Goal: Task Accomplishment & Management: Manage account settings

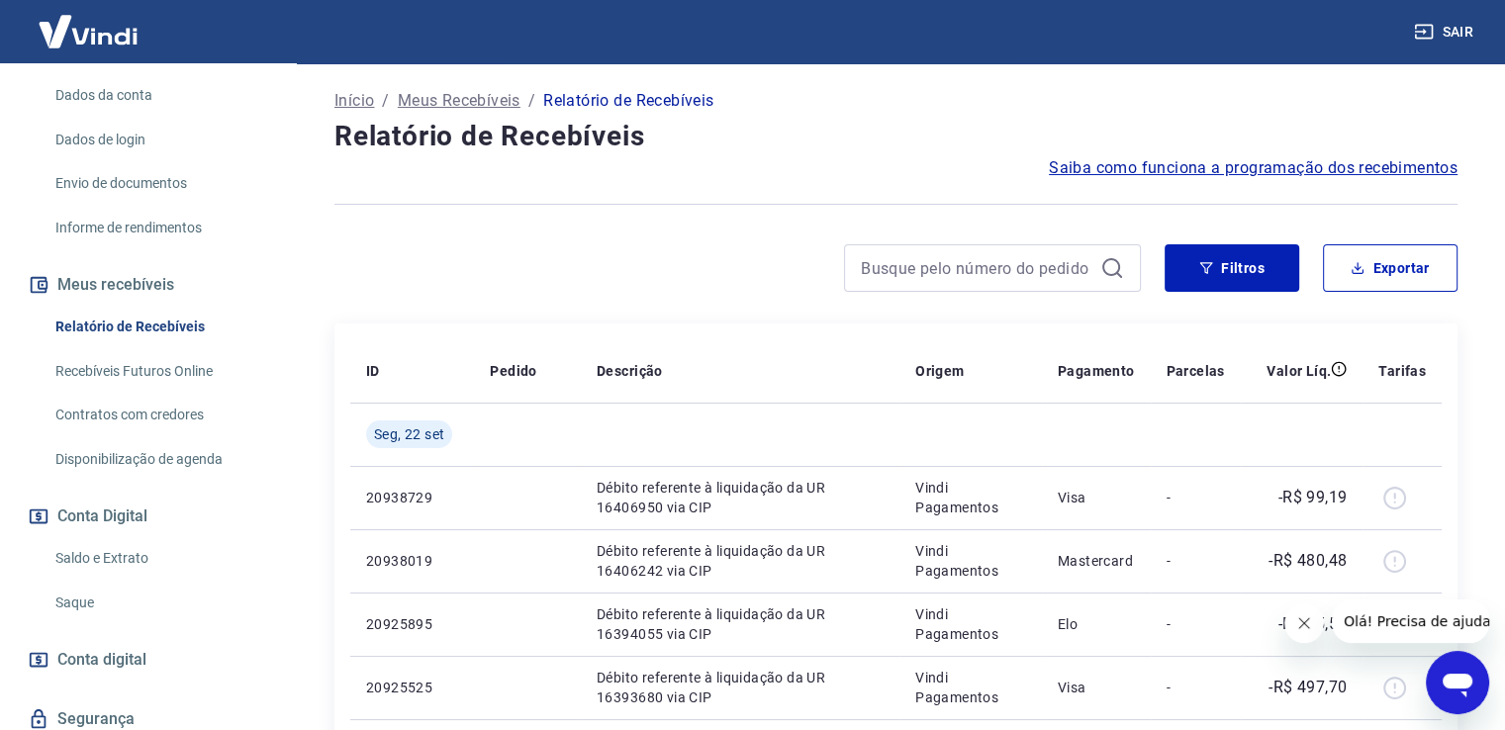
scroll to position [367, 0]
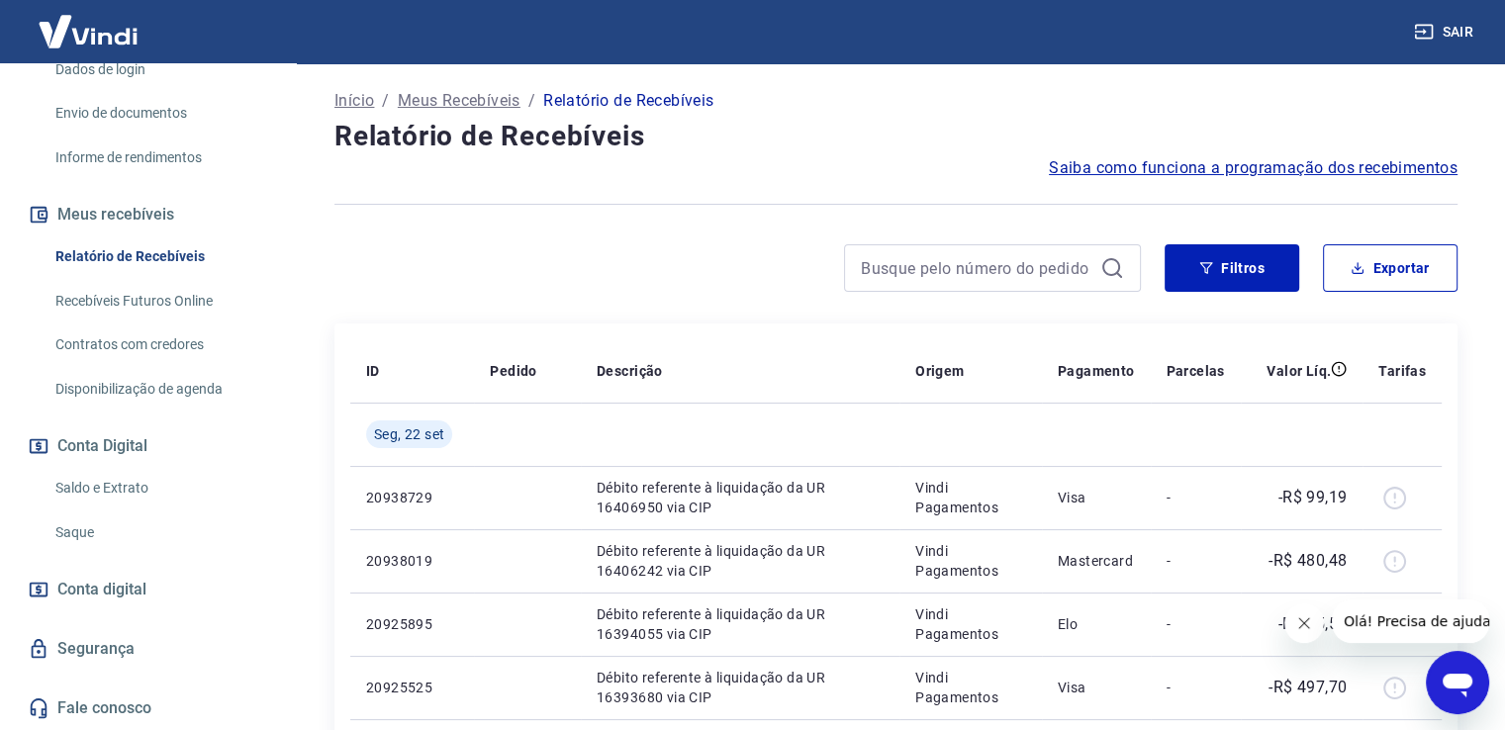
click at [114, 479] on link "Saldo e Extrato" at bounding box center [159, 488] width 225 height 41
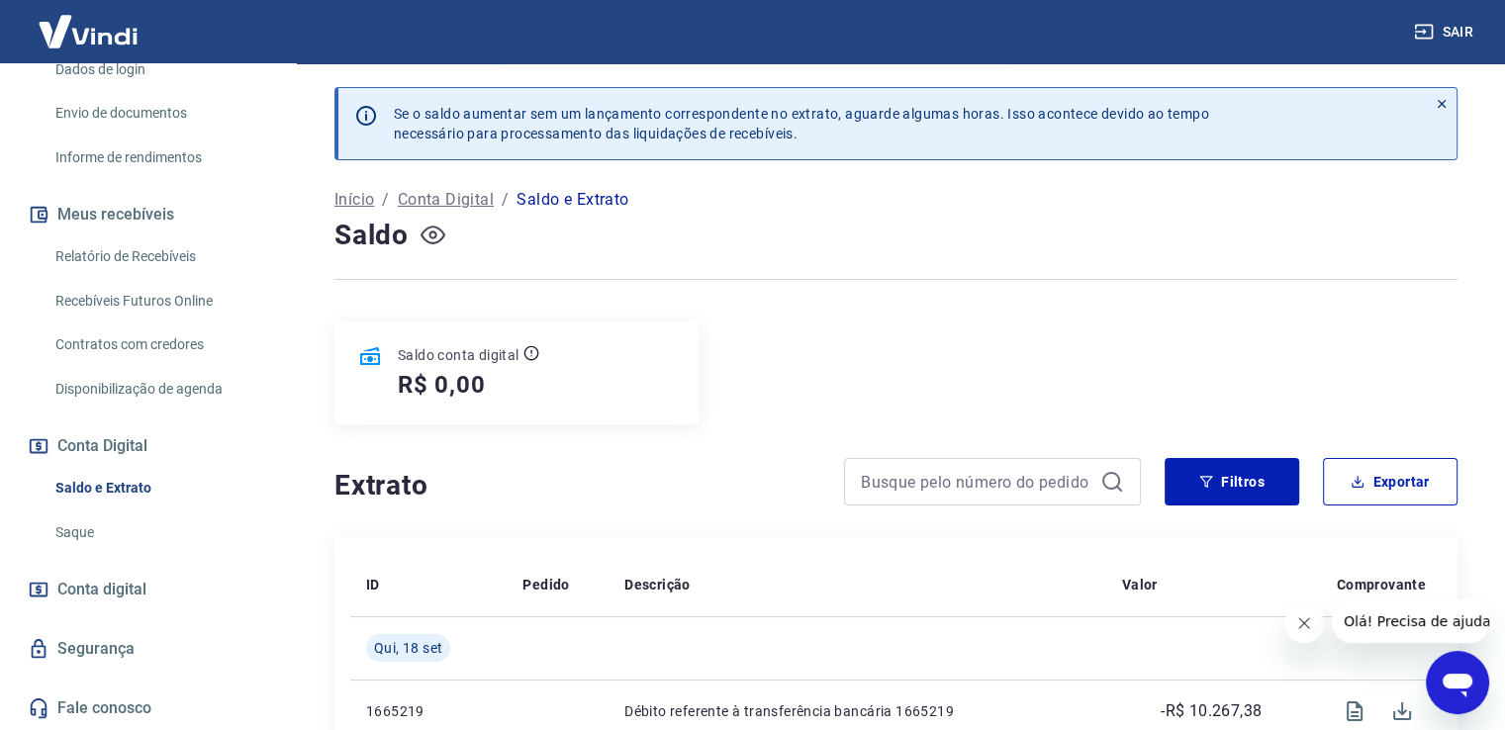
click at [430, 229] on icon "button" at bounding box center [433, 235] width 25 height 25
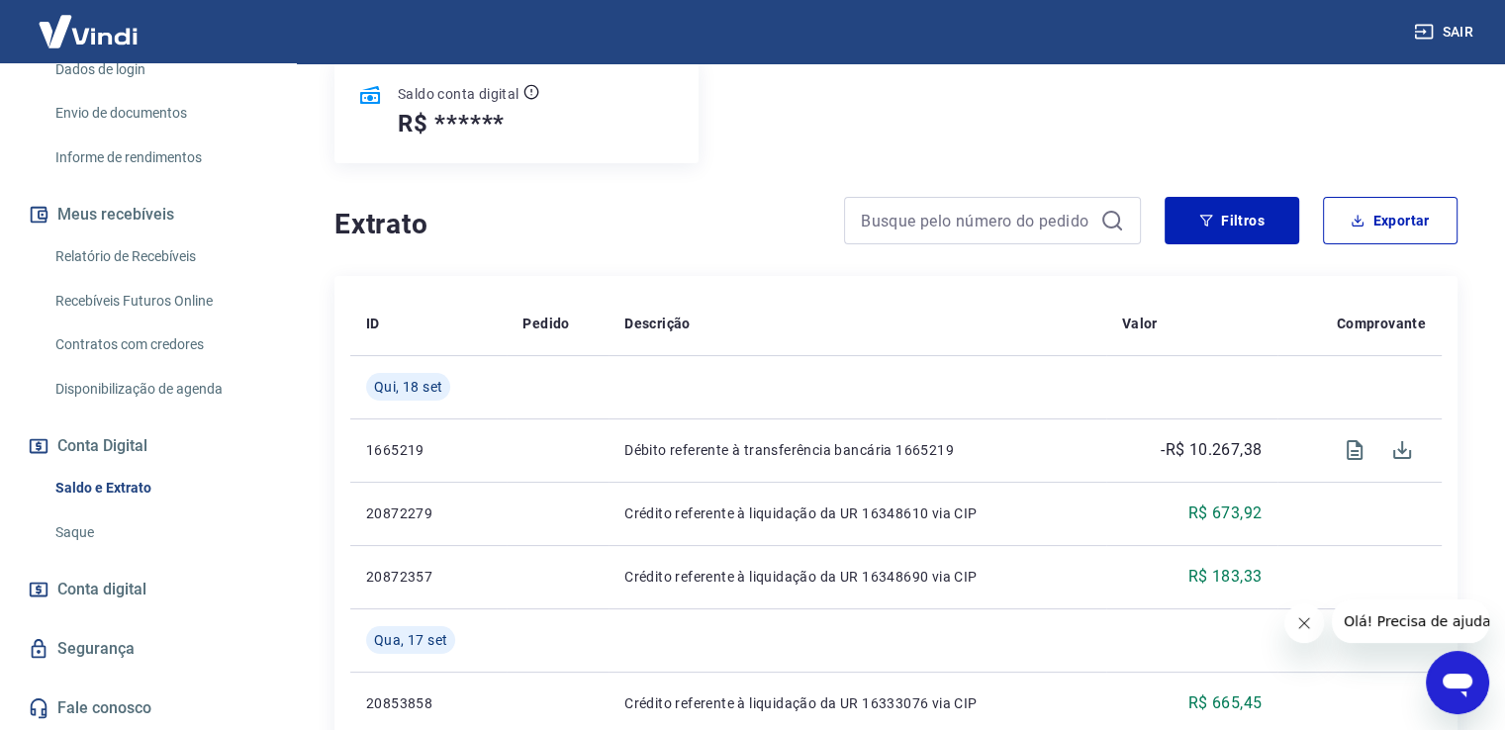
scroll to position [297, 0]
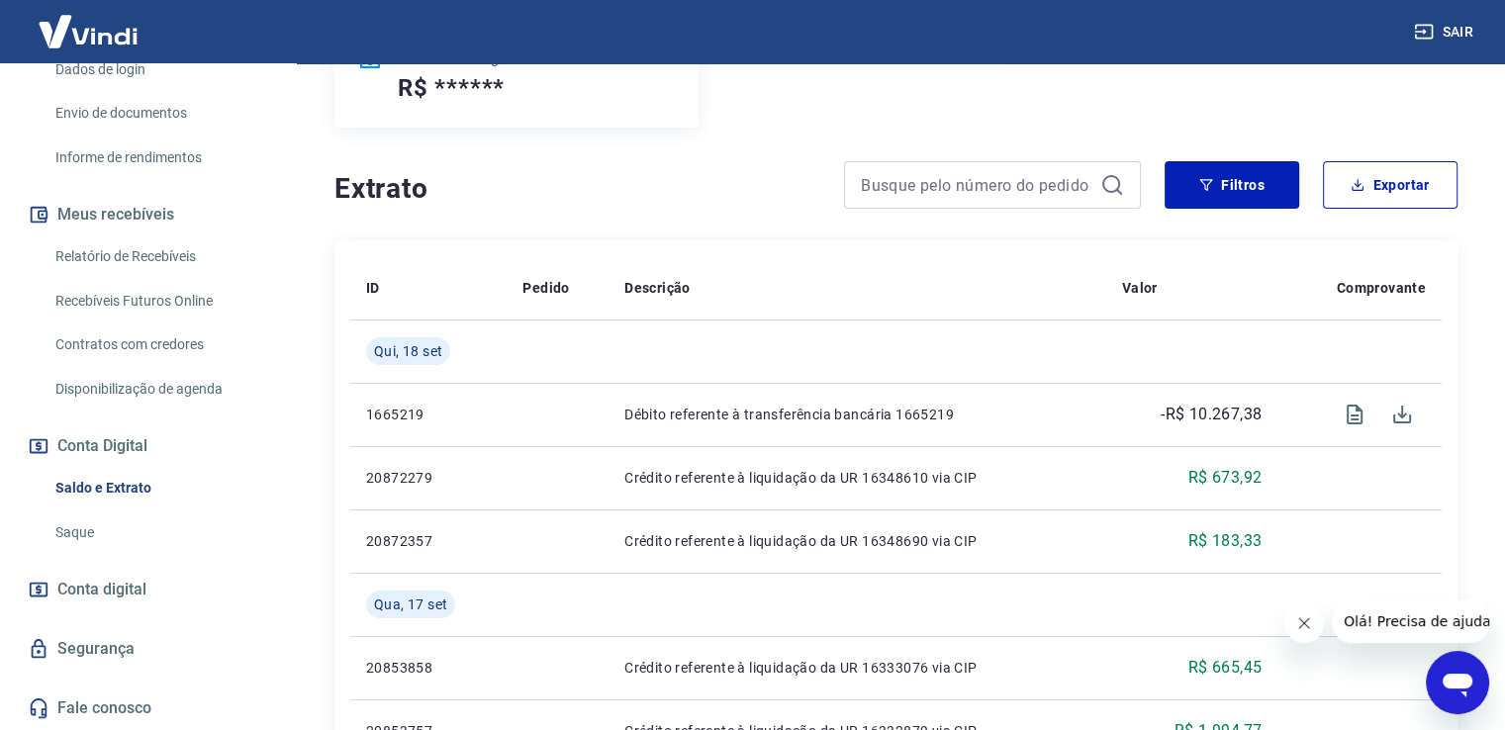
click at [119, 585] on span "Conta digital" at bounding box center [101, 590] width 89 height 28
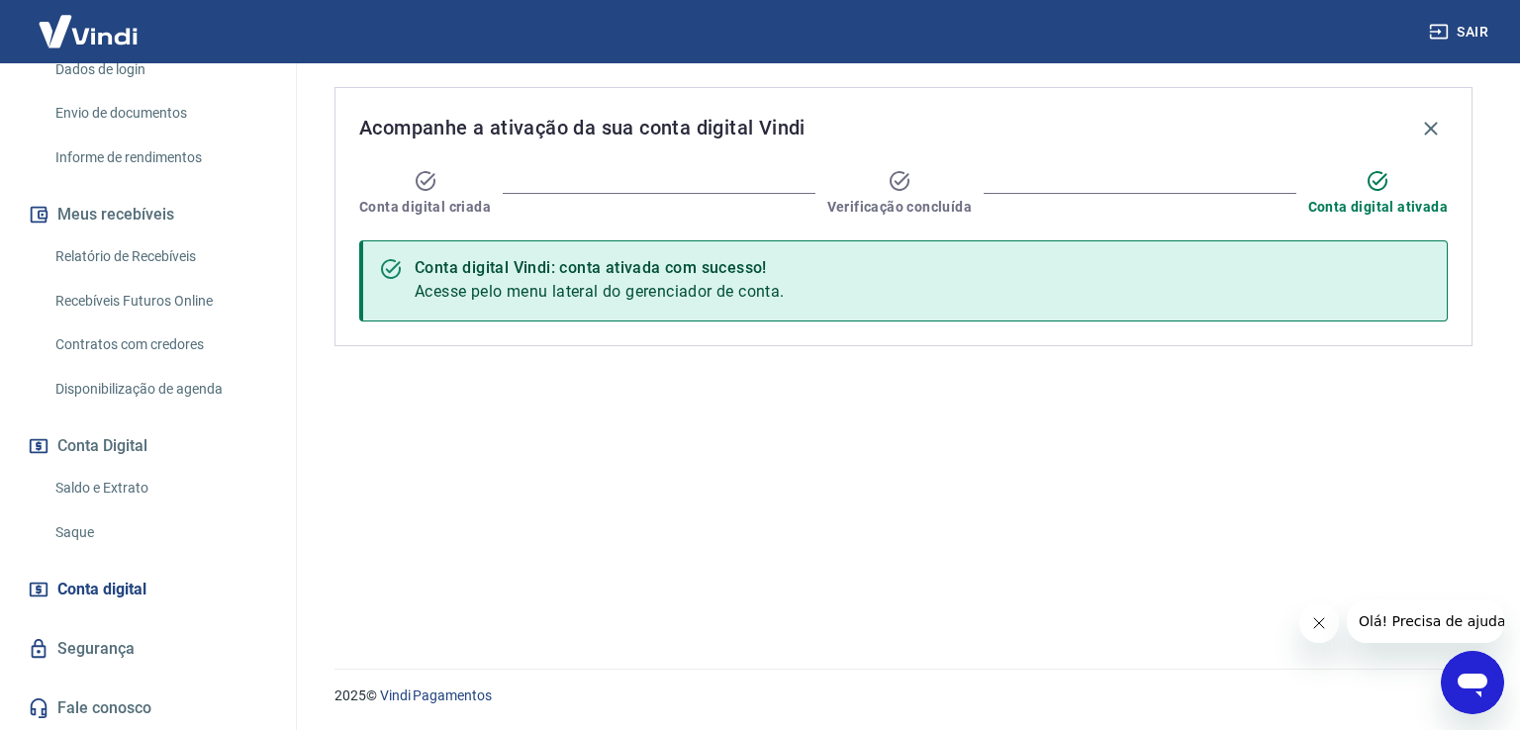
click at [71, 526] on link "Saque" at bounding box center [159, 533] width 225 height 41
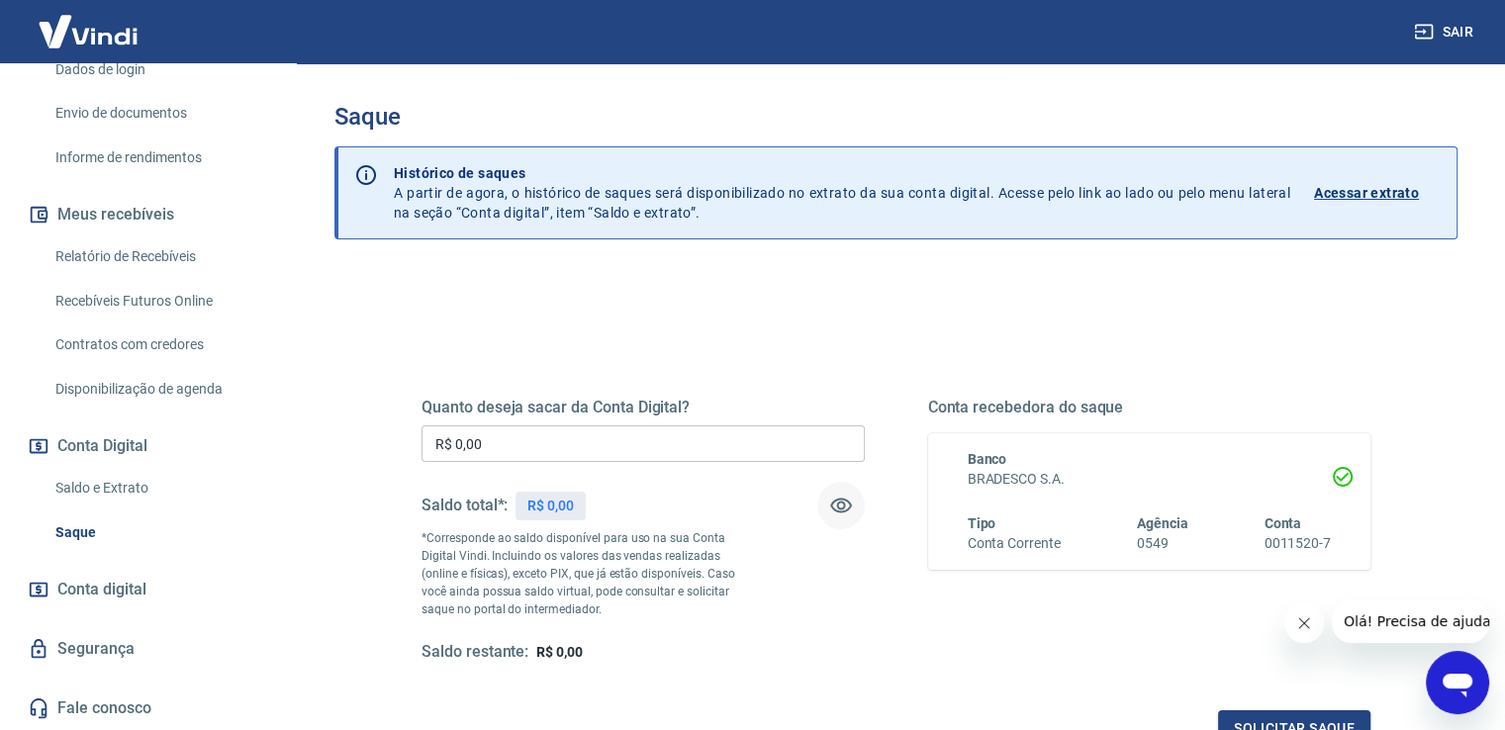
click at [834, 499] on icon "button" at bounding box center [841, 506] width 24 height 24
click at [834, 499] on icon "button" at bounding box center [841, 506] width 22 height 19
click at [82, 491] on link "Saldo e Extrato" at bounding box center [159, 488] width 225 height 41
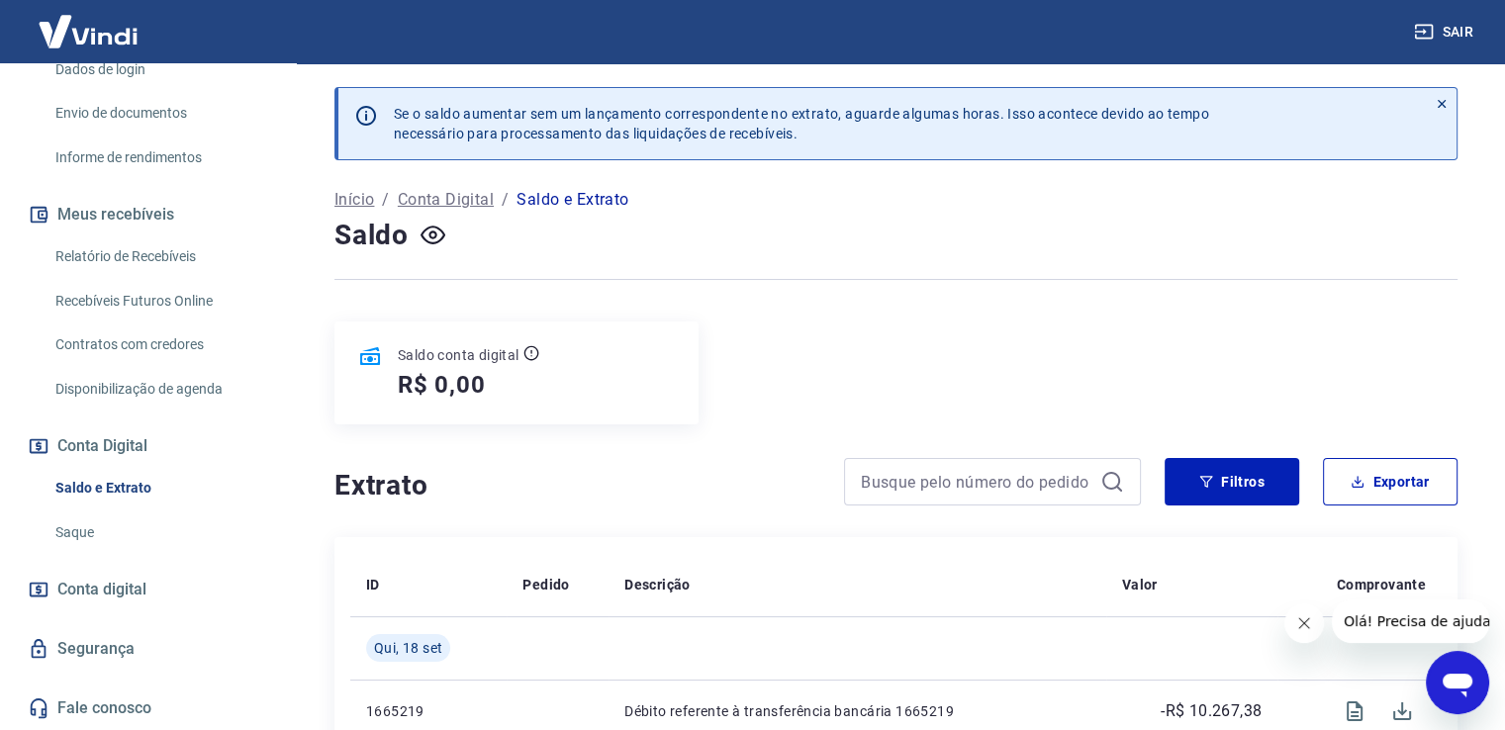
click at [119, 264] on link "Relatório de Recebíveis" at bounding box center [159, 256] width 225 height 41
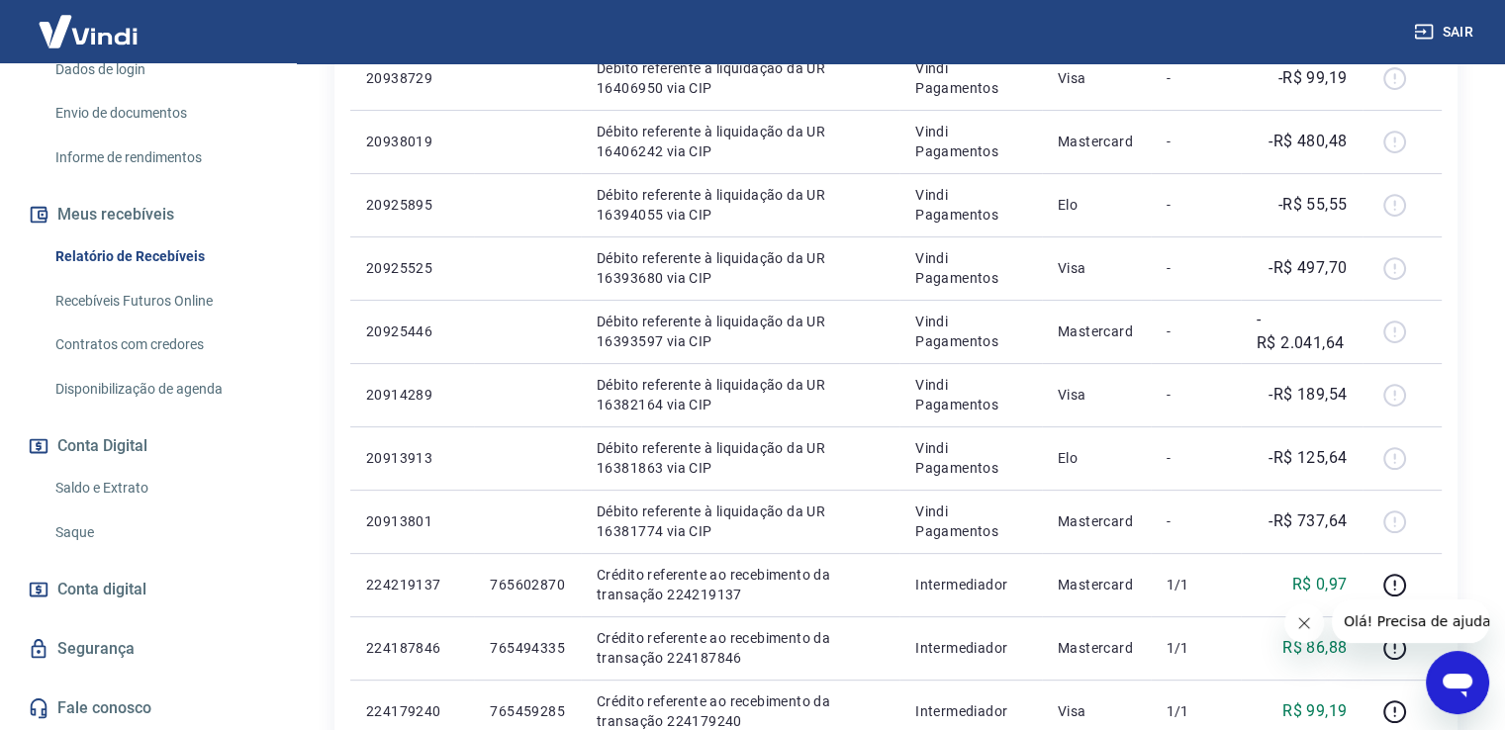
scroll to position [495, 0]
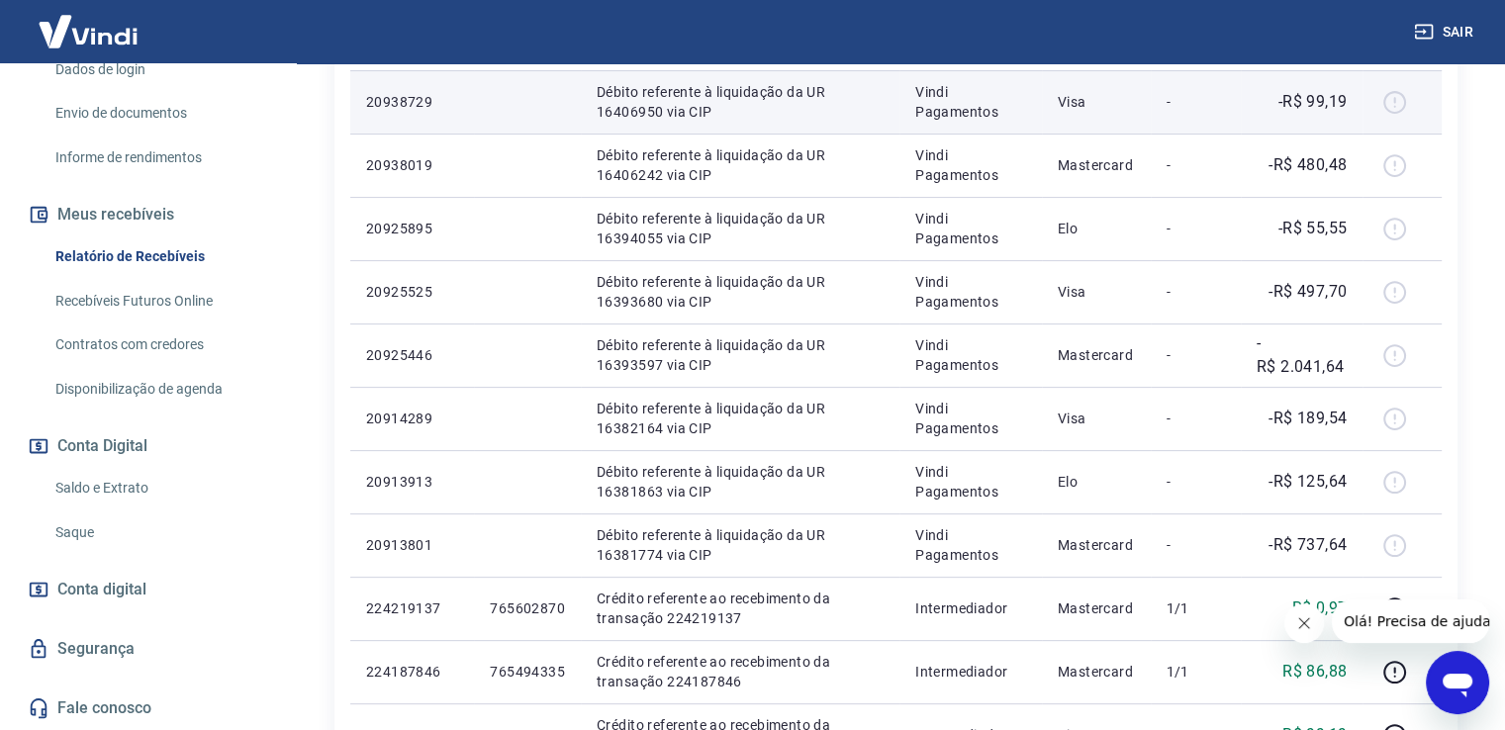
click at [1398, 101] on div at bounding box center [1401, 102] width 47 height 32
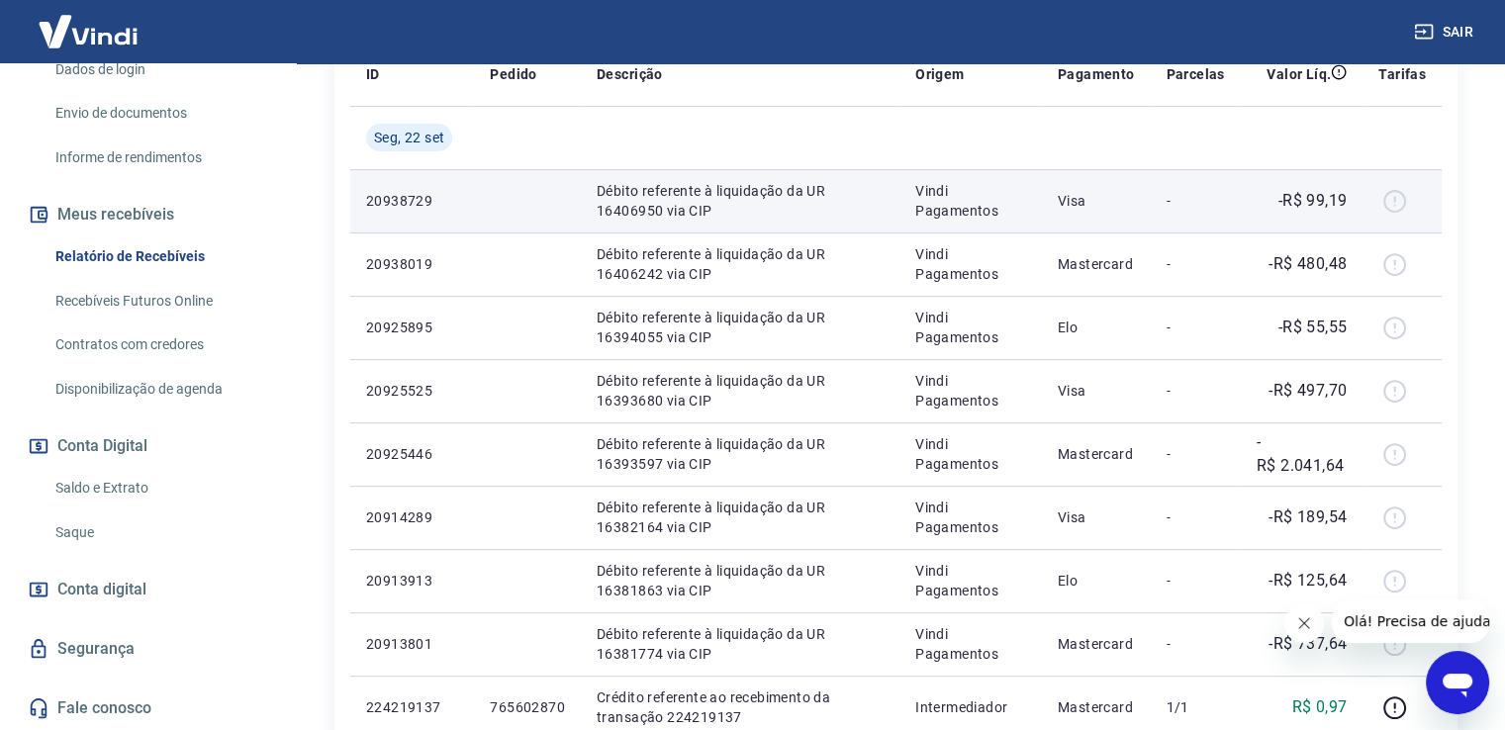
scroll to position [396, 0]
click at [1092, 202] on p "Visa" at bounding box center [1096, 201] width 77 height 20
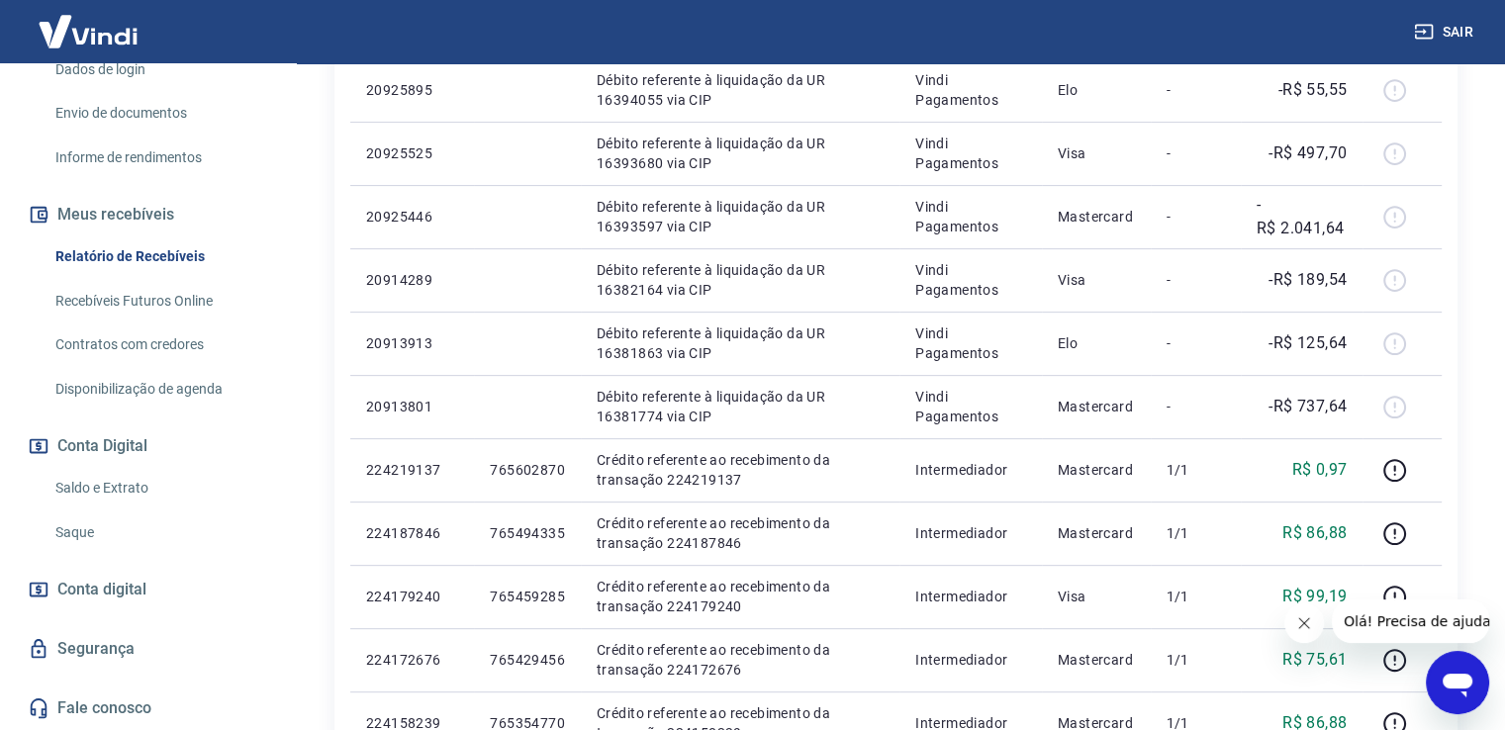
scroll to position [693, 0]
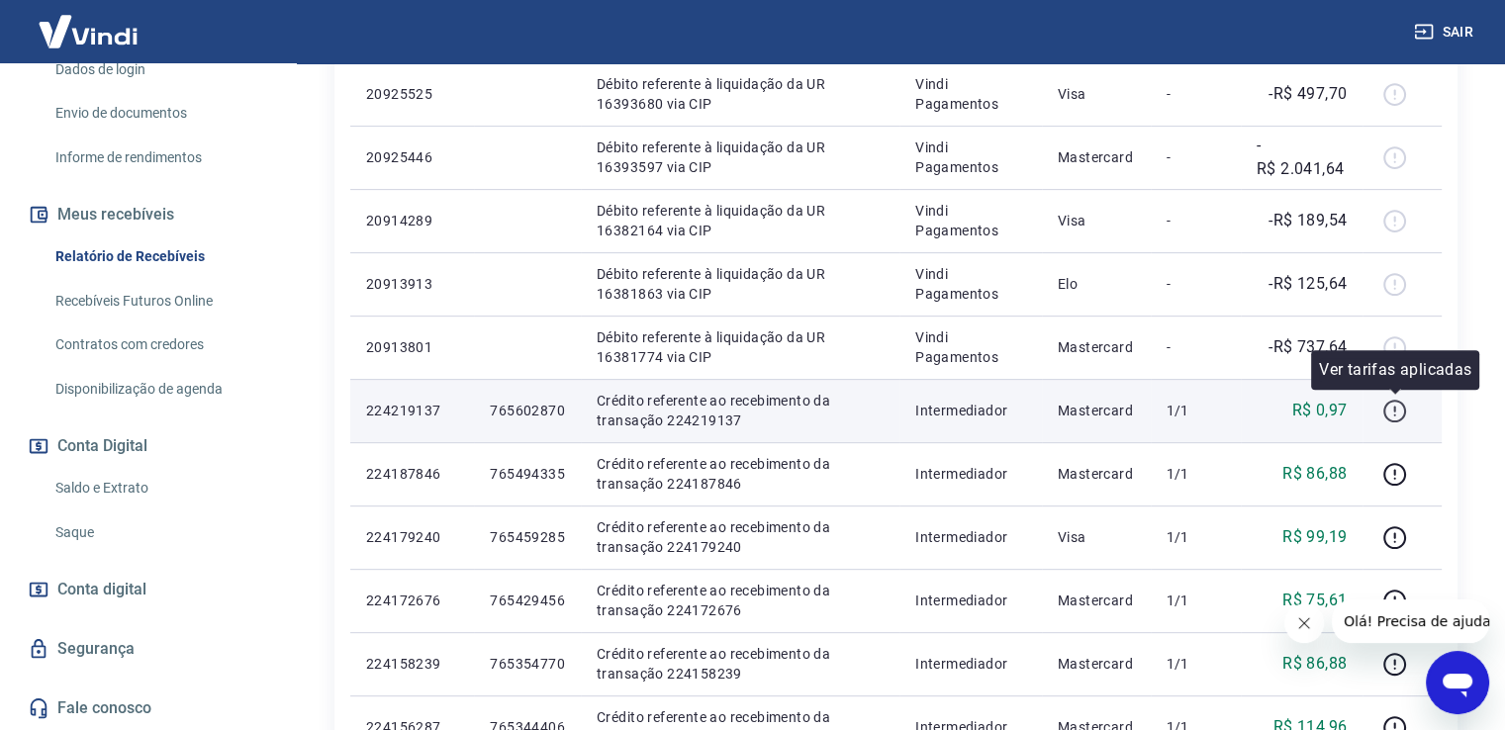
click at [1390, 405] on icon "button" at bounding box center [1394, 411] width 25 height 25
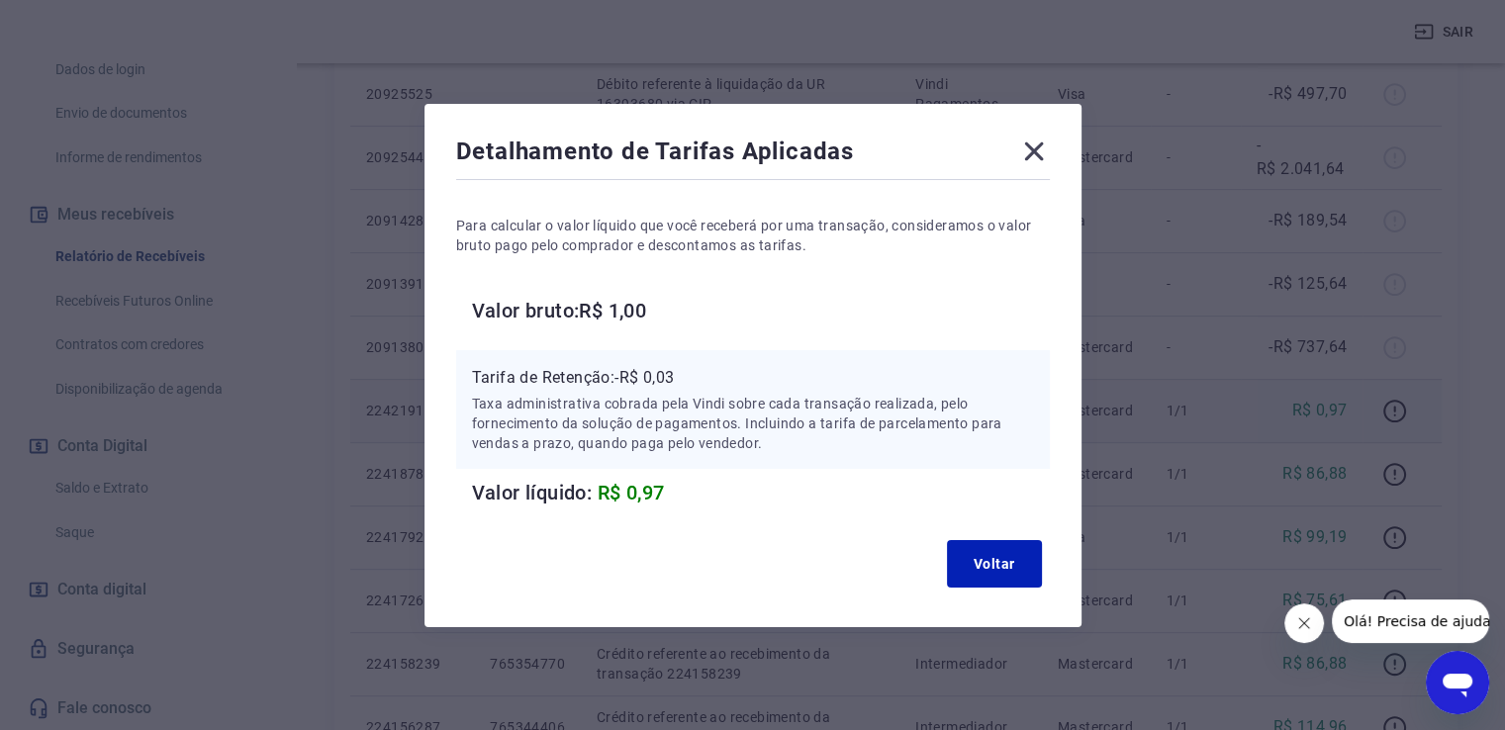
click at [1037, 157] on icon at bounding box center [1034, 152] width 32 height 32
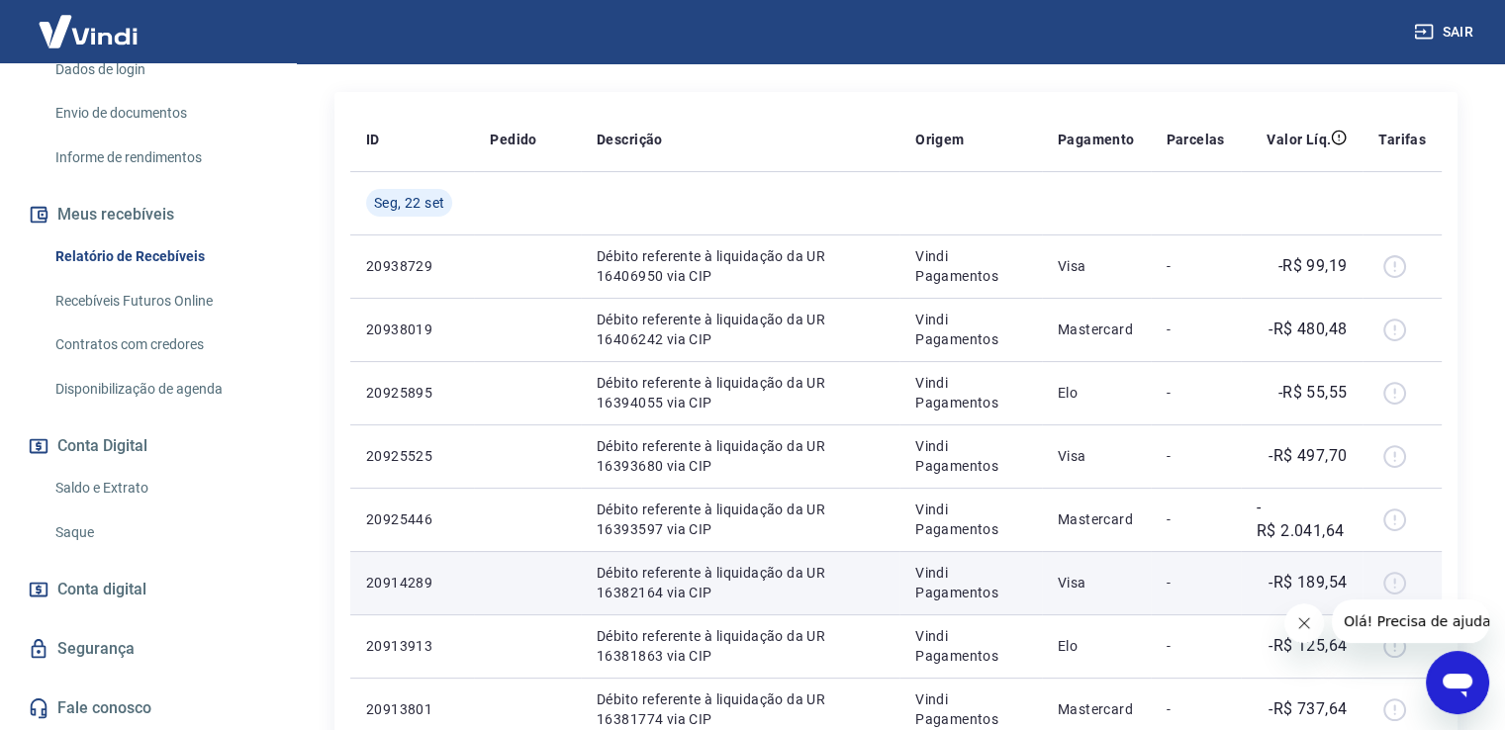
scroll to position [297, 0]
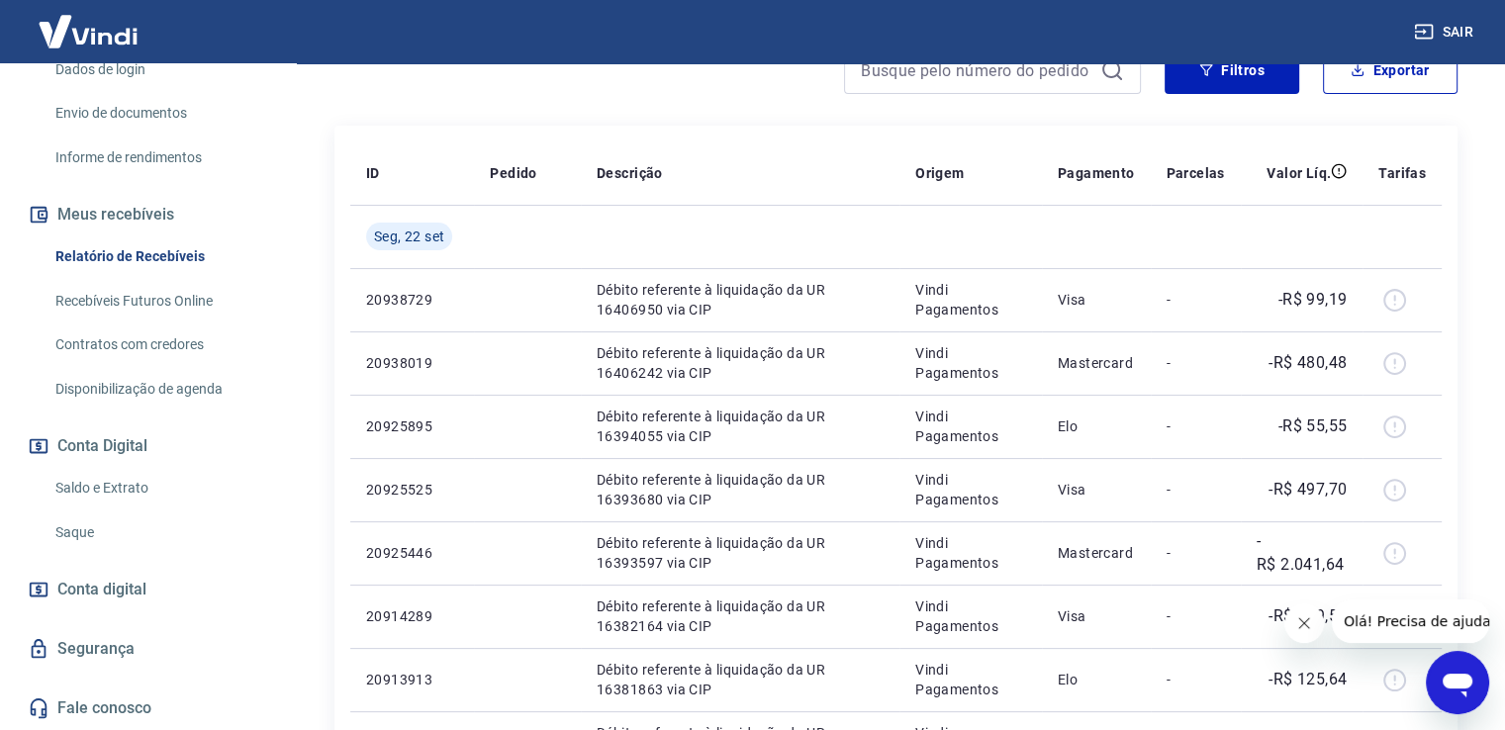
click at [110, 495] on link "Saldo e Extrato" at bounding box center [159, 488] width 225 height 41
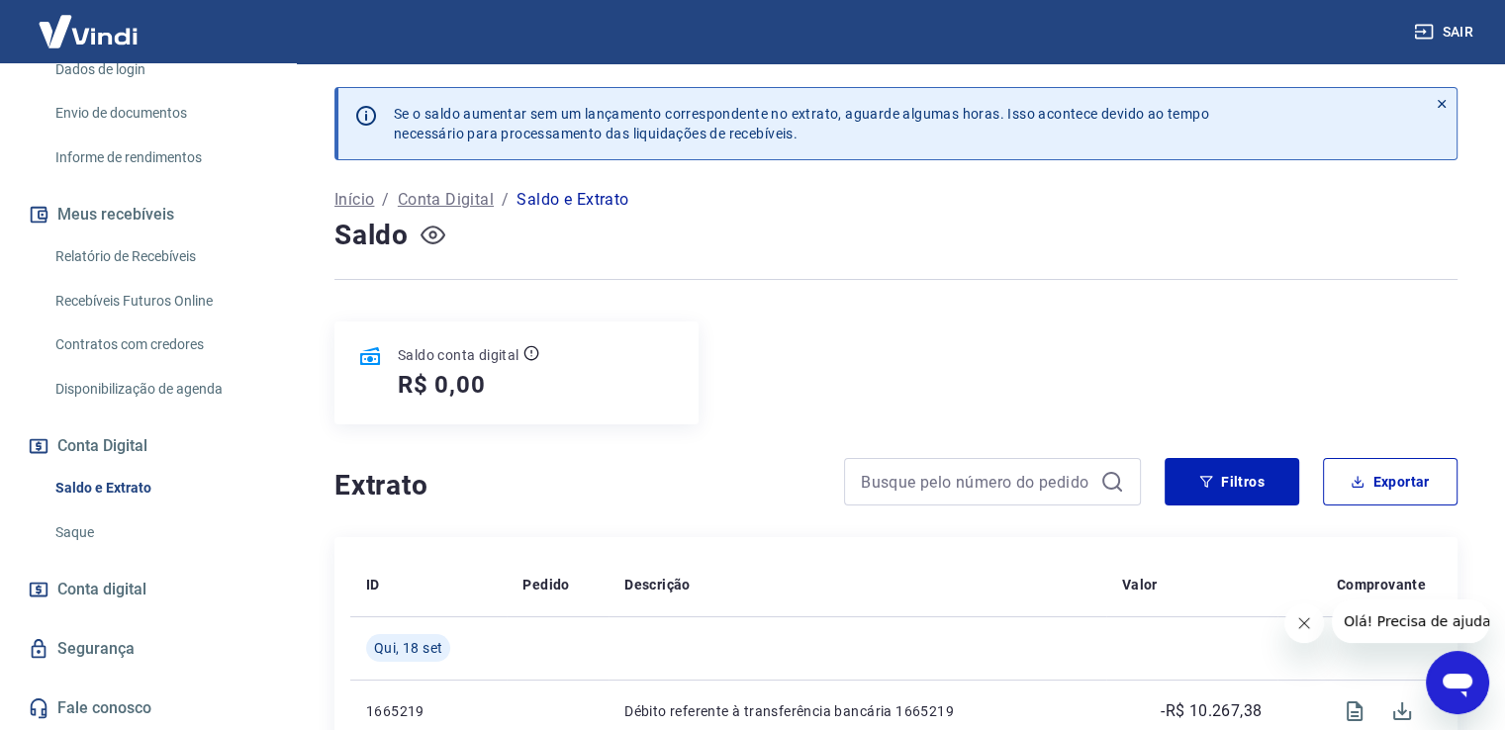
click at [429, 238] on icon "button" at bounding box center [433, 235] width 25 height 25
click at [412, 228] on div "Saldo" at bounding box center [895, 236] width 1123 height 40
click at [421, 232] on icon "button" at bounding box center [433, 235] width 25 height 25
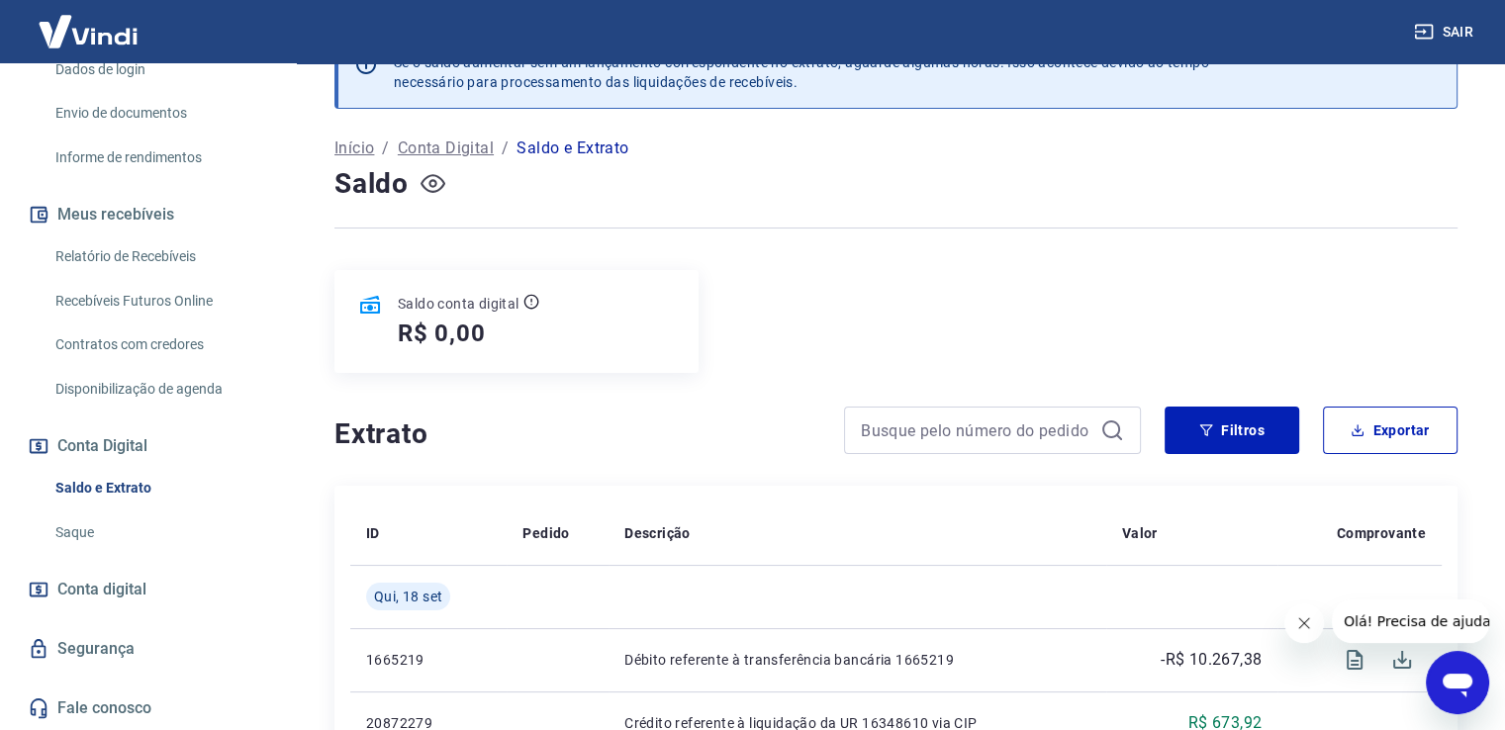
scroll to position [99, 0]
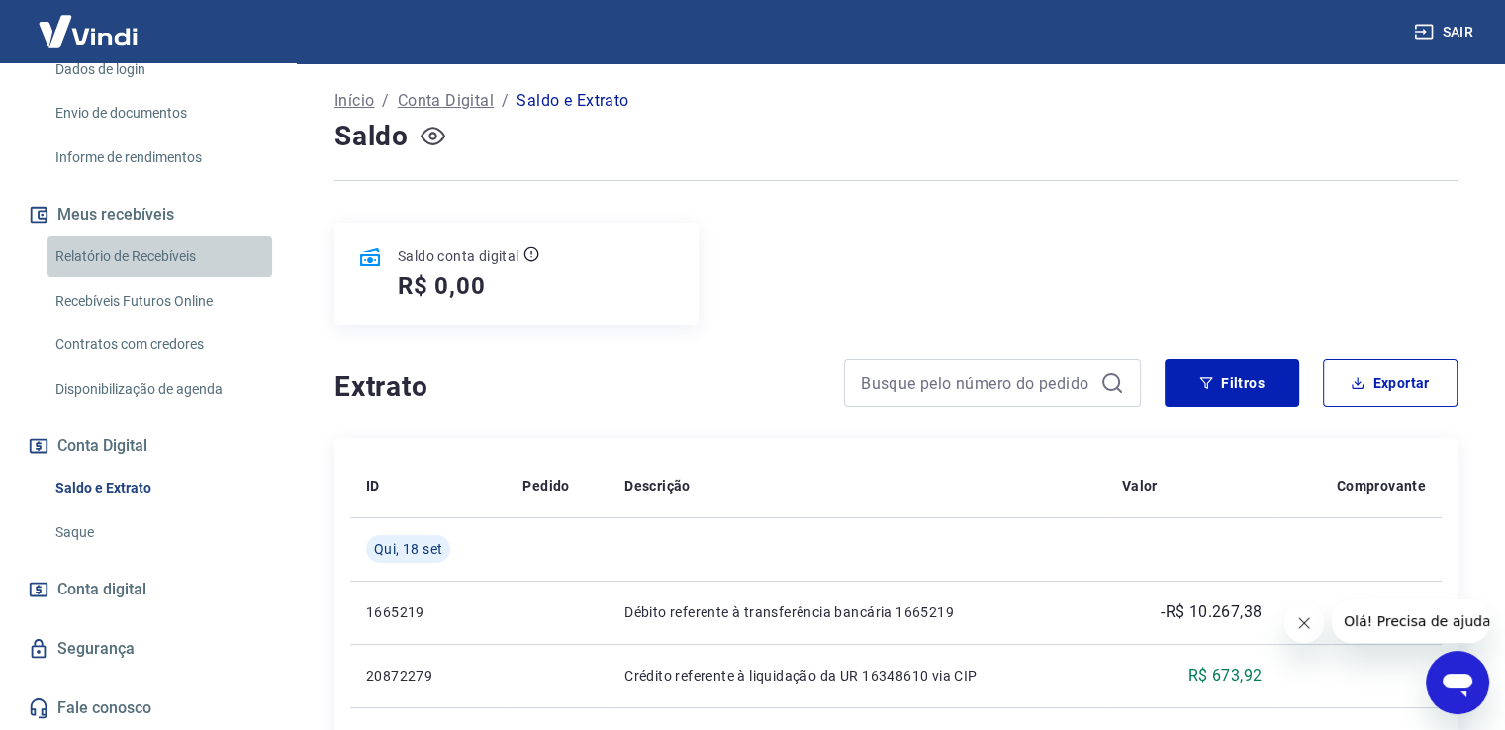
click at [165, 267] on link "Relatório de Recebíveis" at bounding box center [159, 256] width 225 height 41
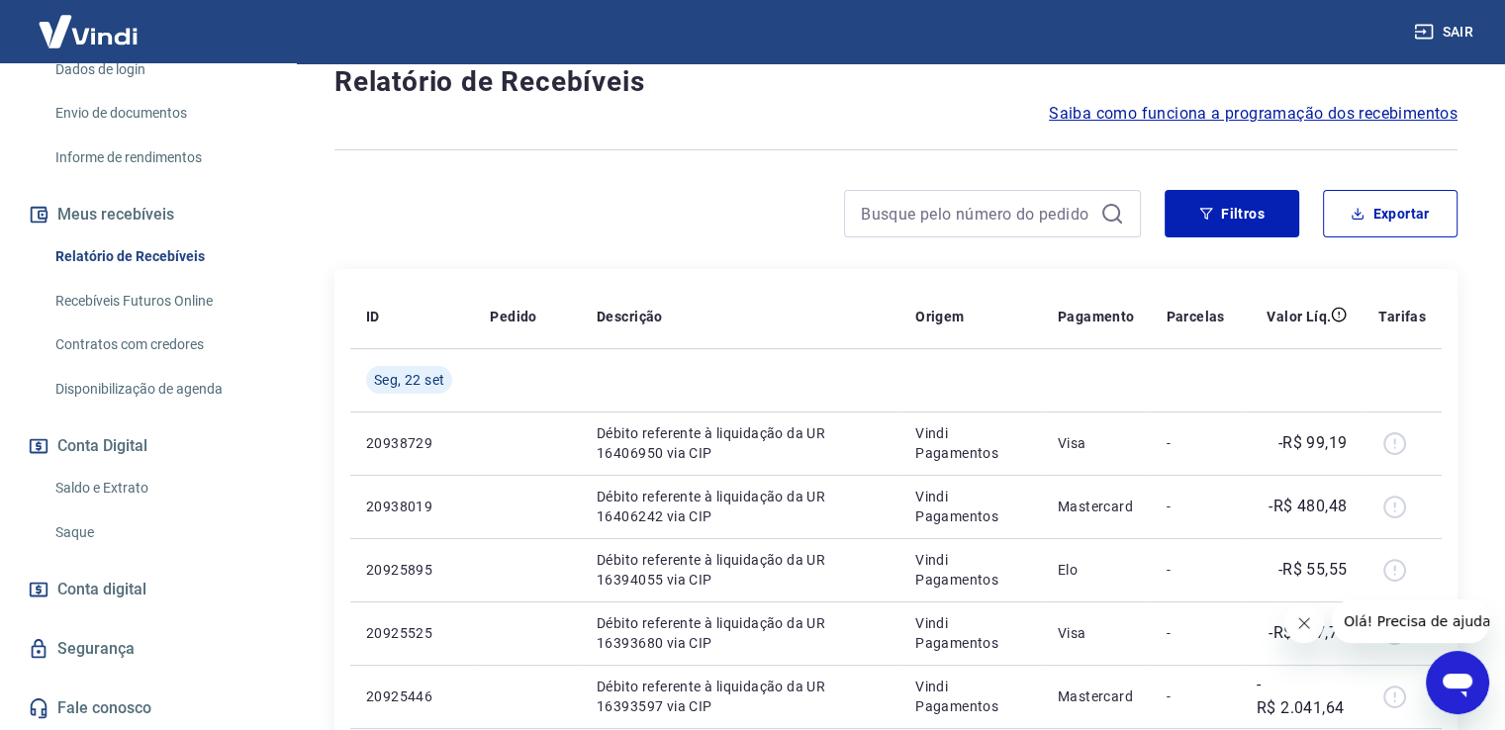
scroll to position [198, 0]
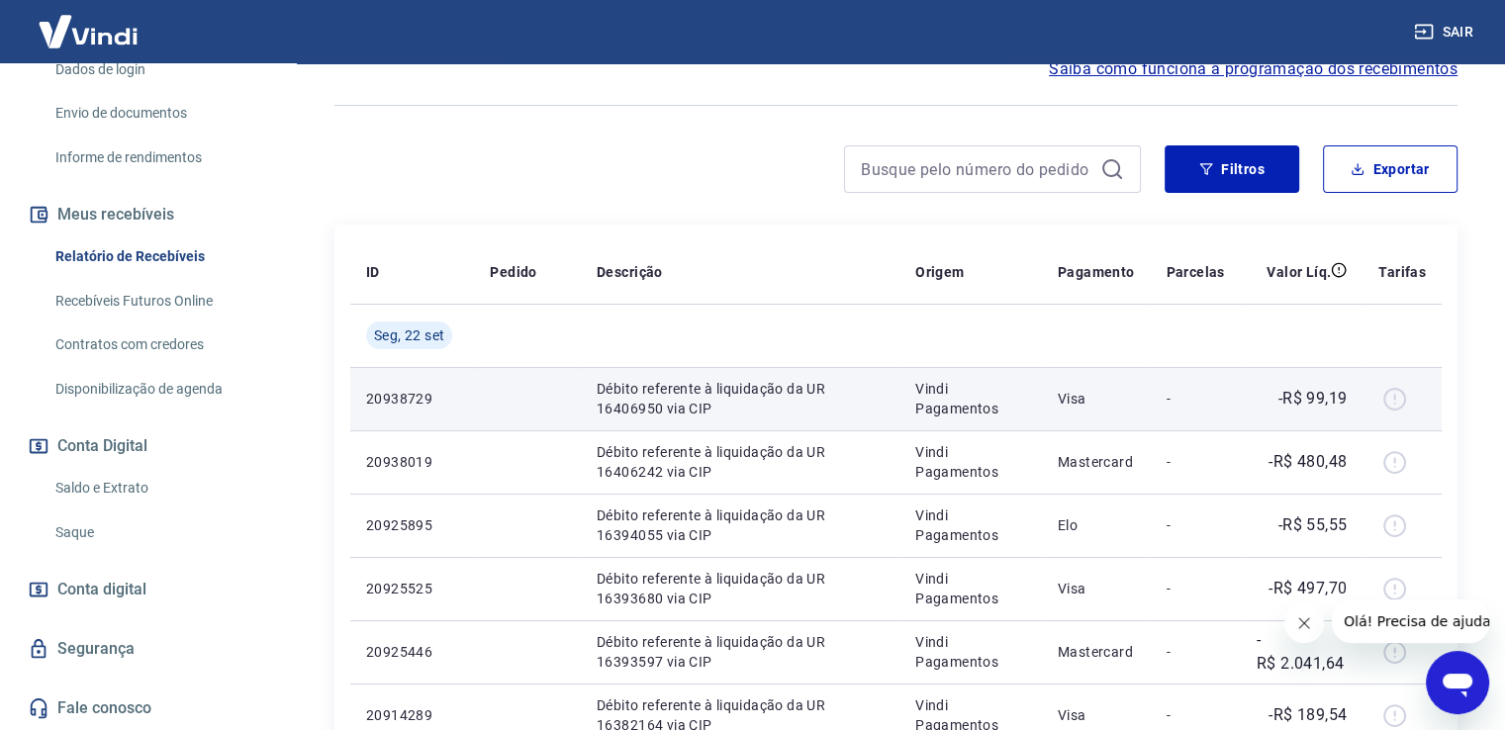
click at [485, 424] on td at bounding box center [527, 398] width 107 height 63
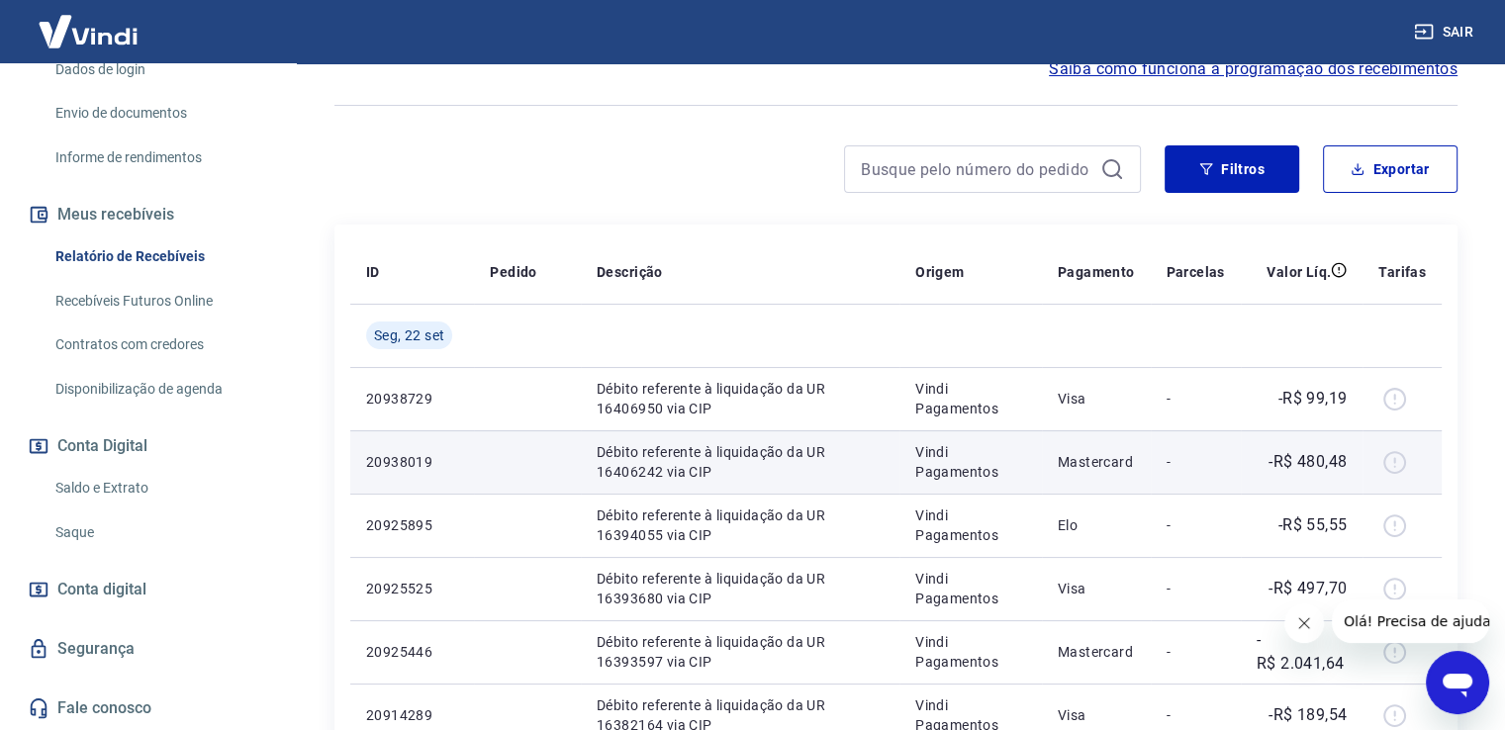
click at [452, 452] on p "20938019" at bounding box center [412, 462] width 92 height 20
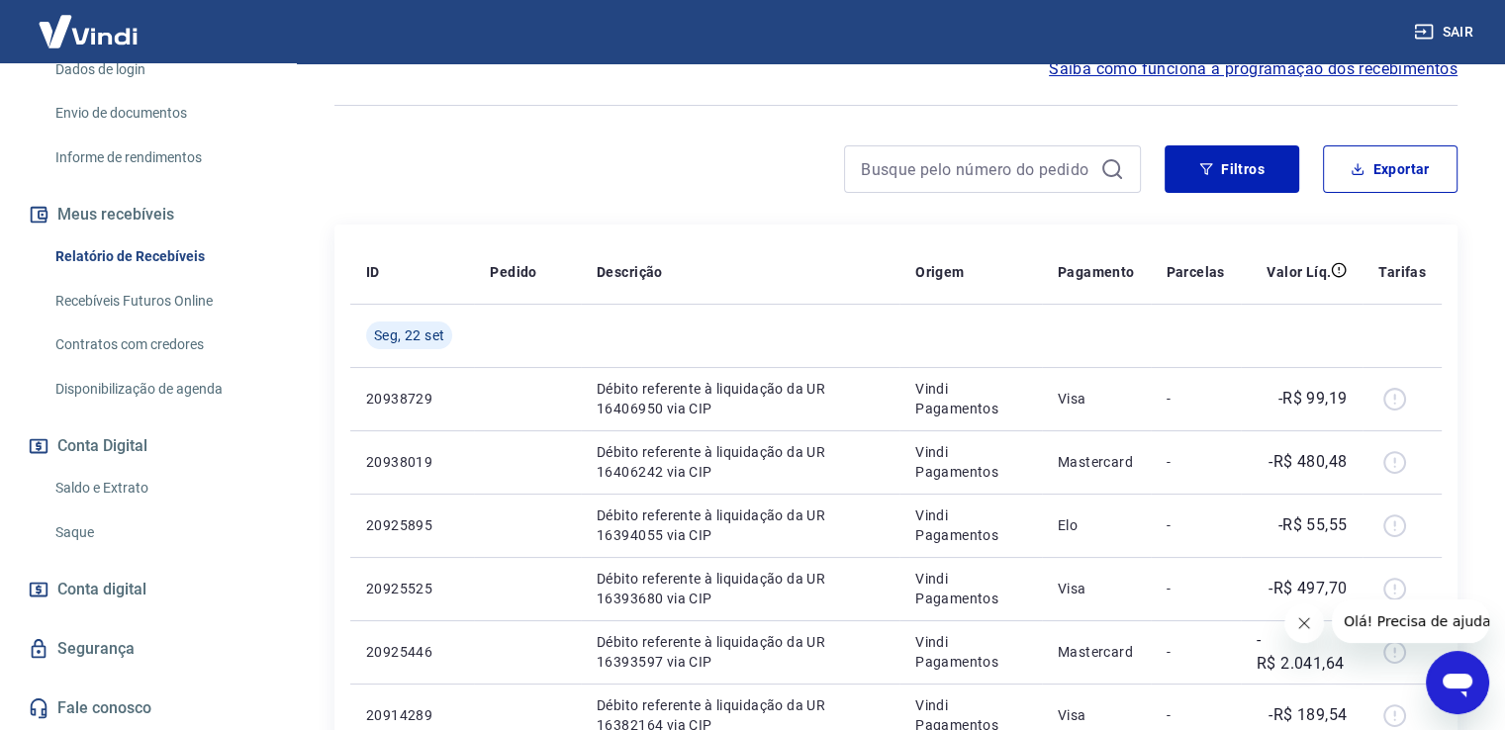
scroll to position [297, 0]
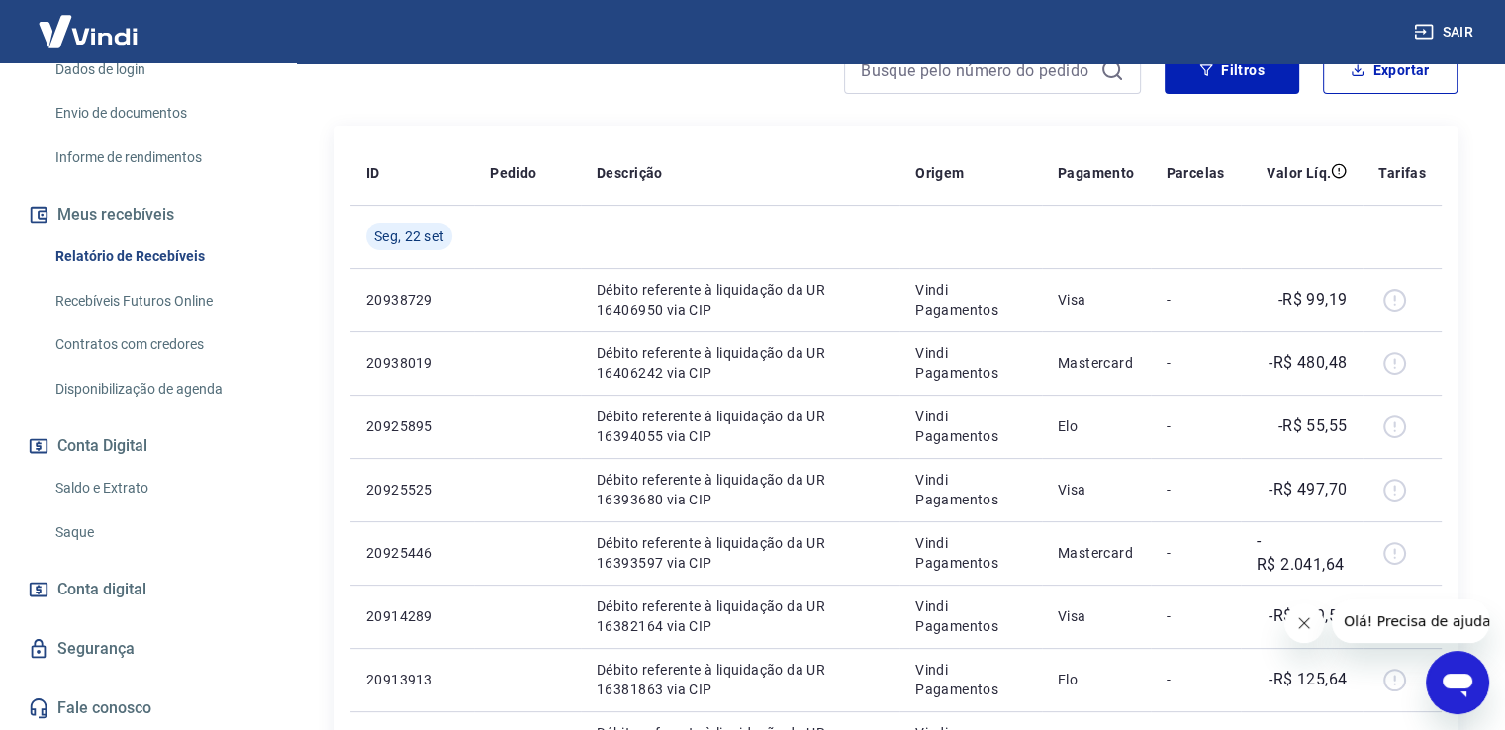
click at [123, 588] on span "Conta digital" at bounding box center [101, 590] width 89 height 28
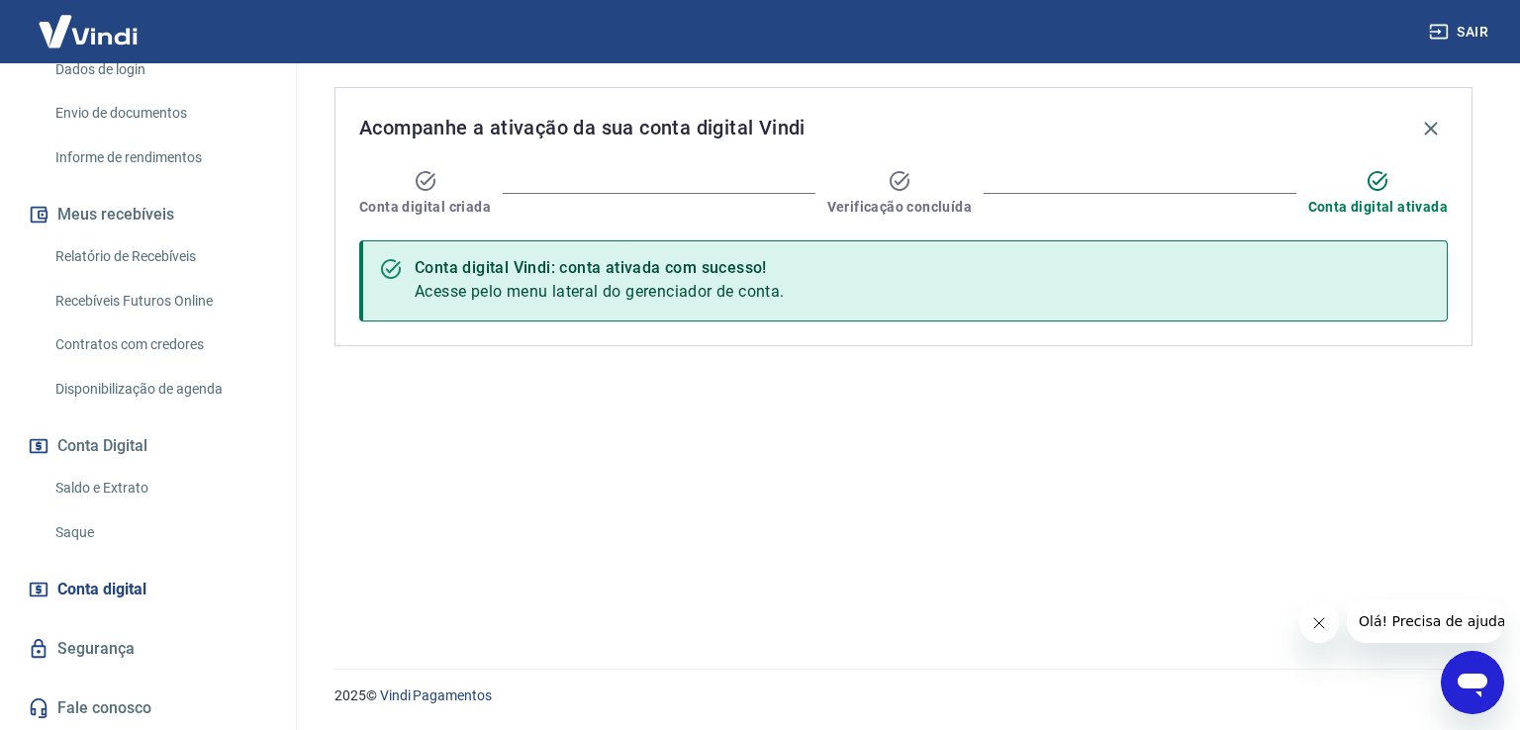
click at [126, 590] on span "Conta digital" at bounding box center [101, 590] width 89 height 28
click at [503, 285] on span "Acesse pelo menu lateral do gerenciador de conta." at bounding box center [600, 291] width 370 height 19
click at [87, 588] on span "Conta digital" at bounding box center [101, 590] width 89 height 28
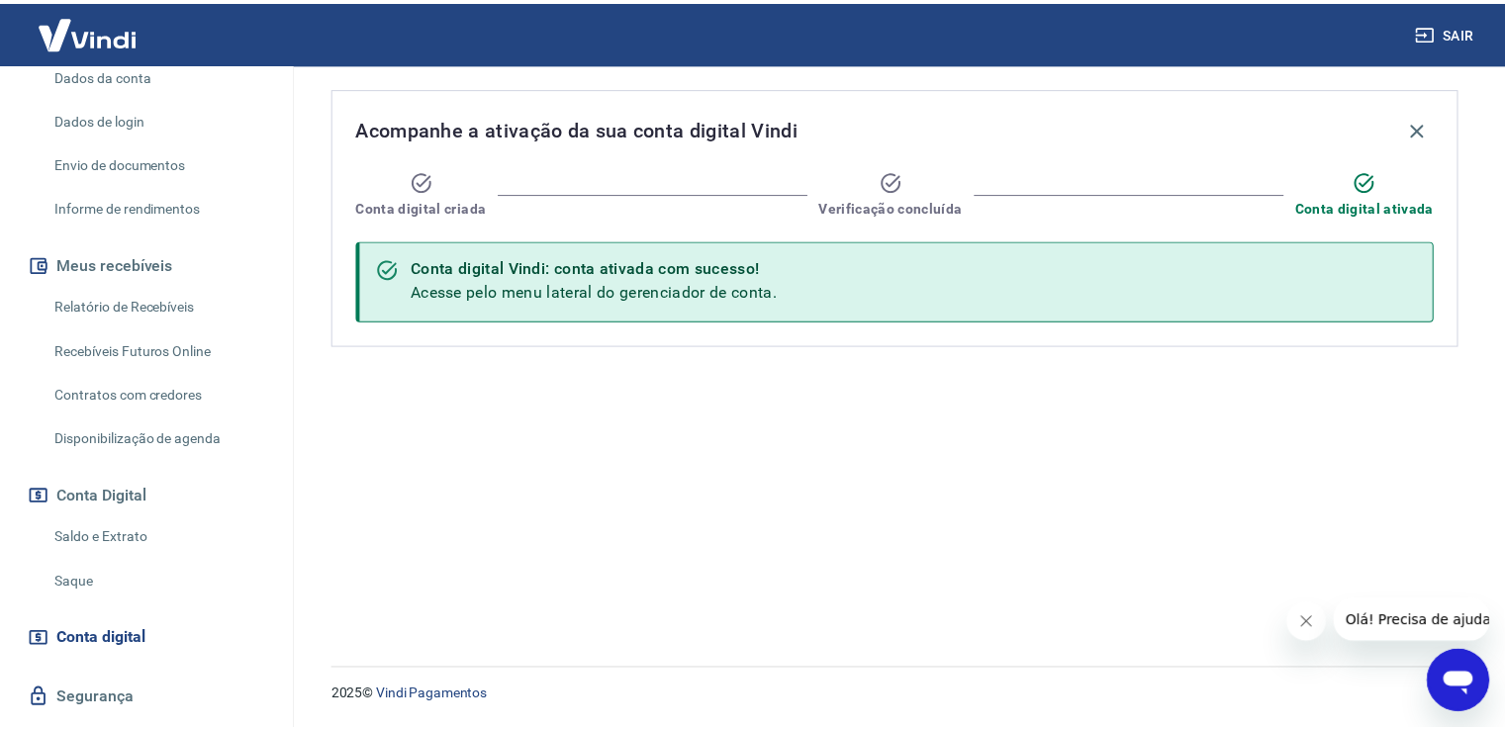
scroll to position [367, 0]
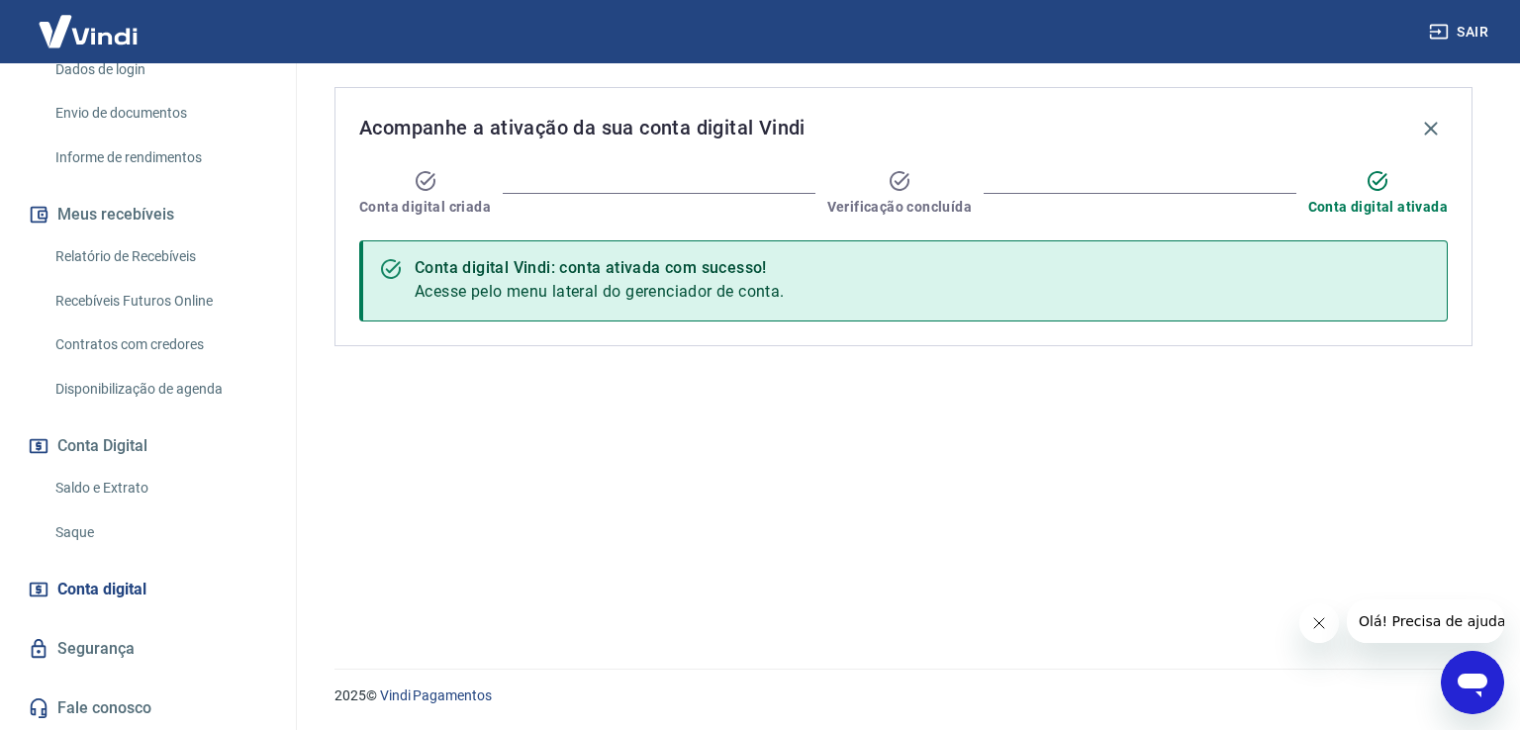
click at [60, 533] on link "Saque" at bounding box center [159, 533] width 225 height 41
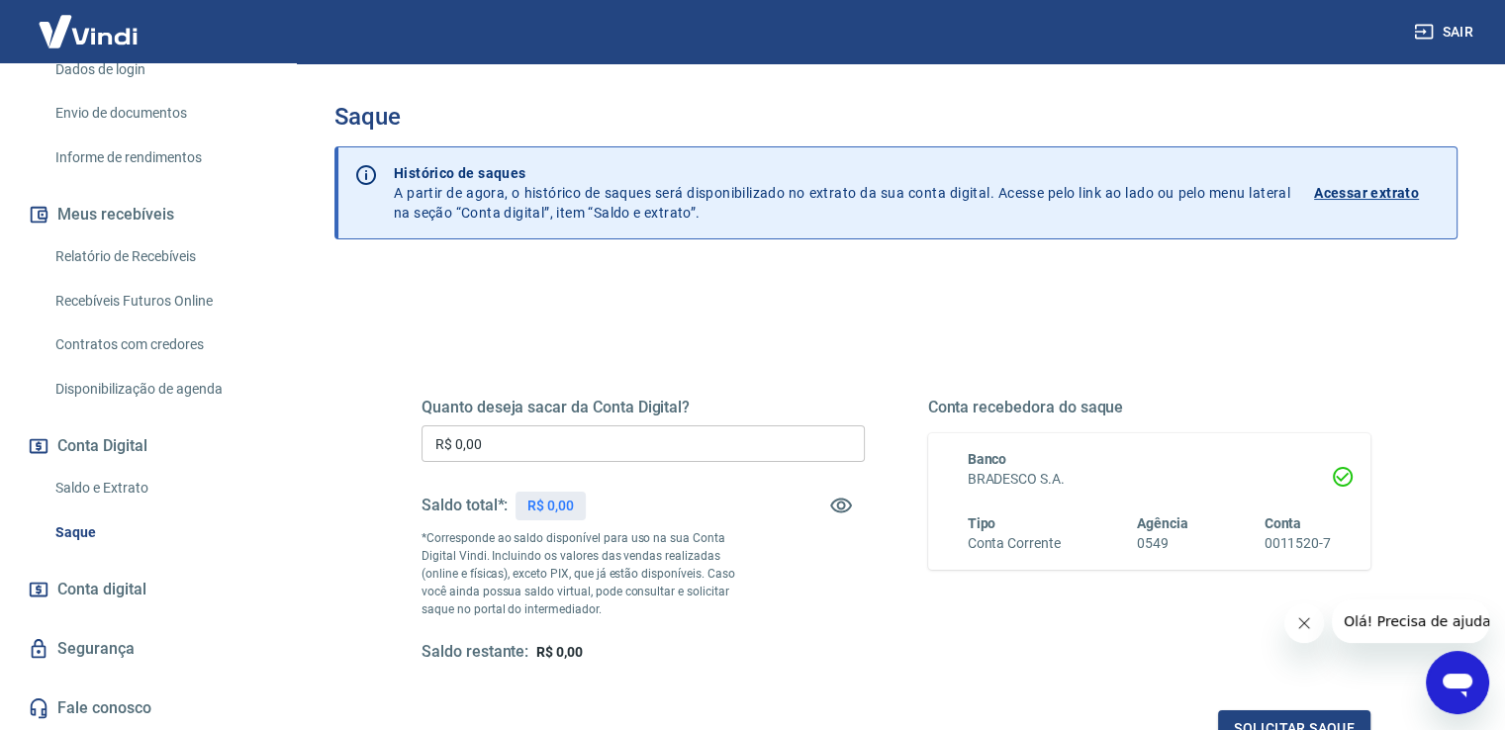
click at [1376, 189] on p "Acessar extrato" at bounding box center [1366, 193] width 105 height 20
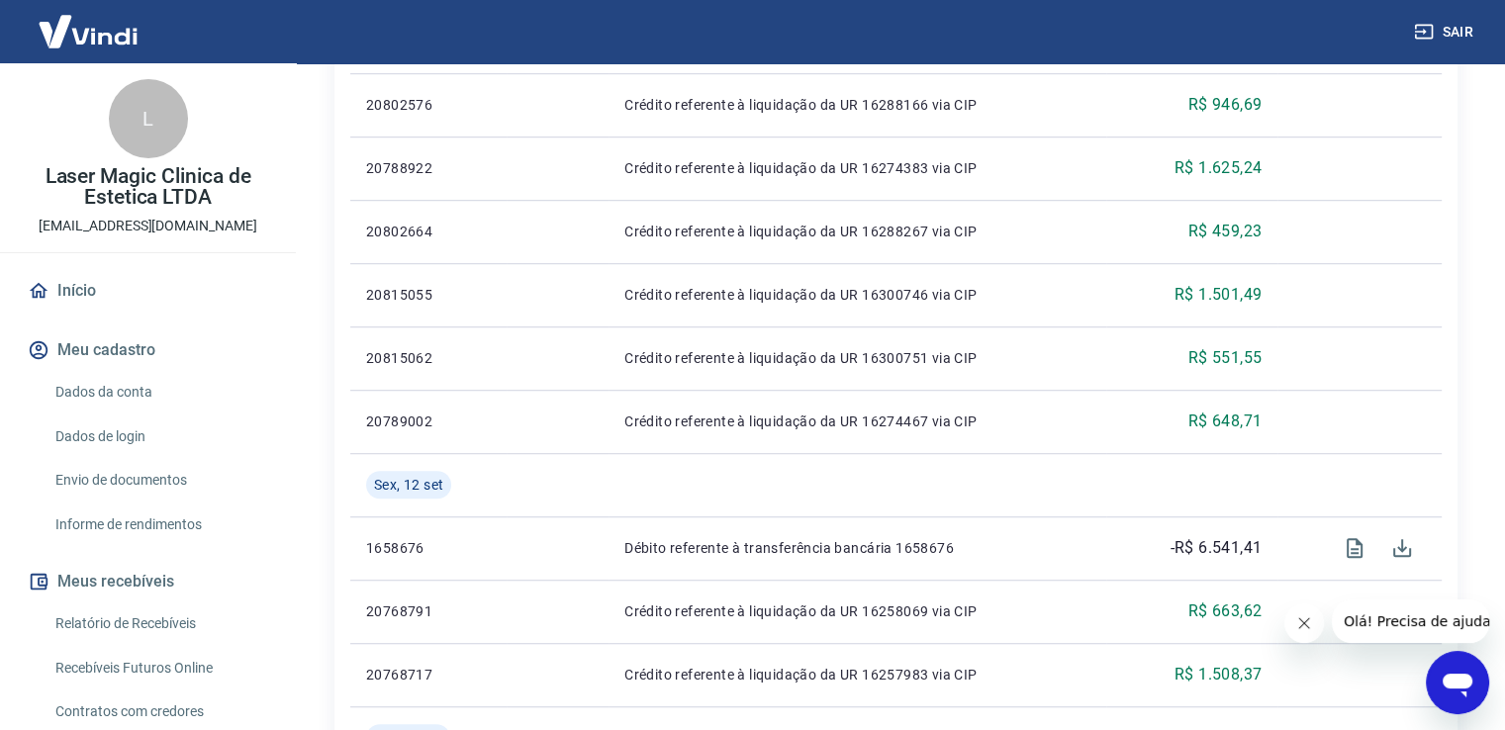
scroll to position [1286, 0]
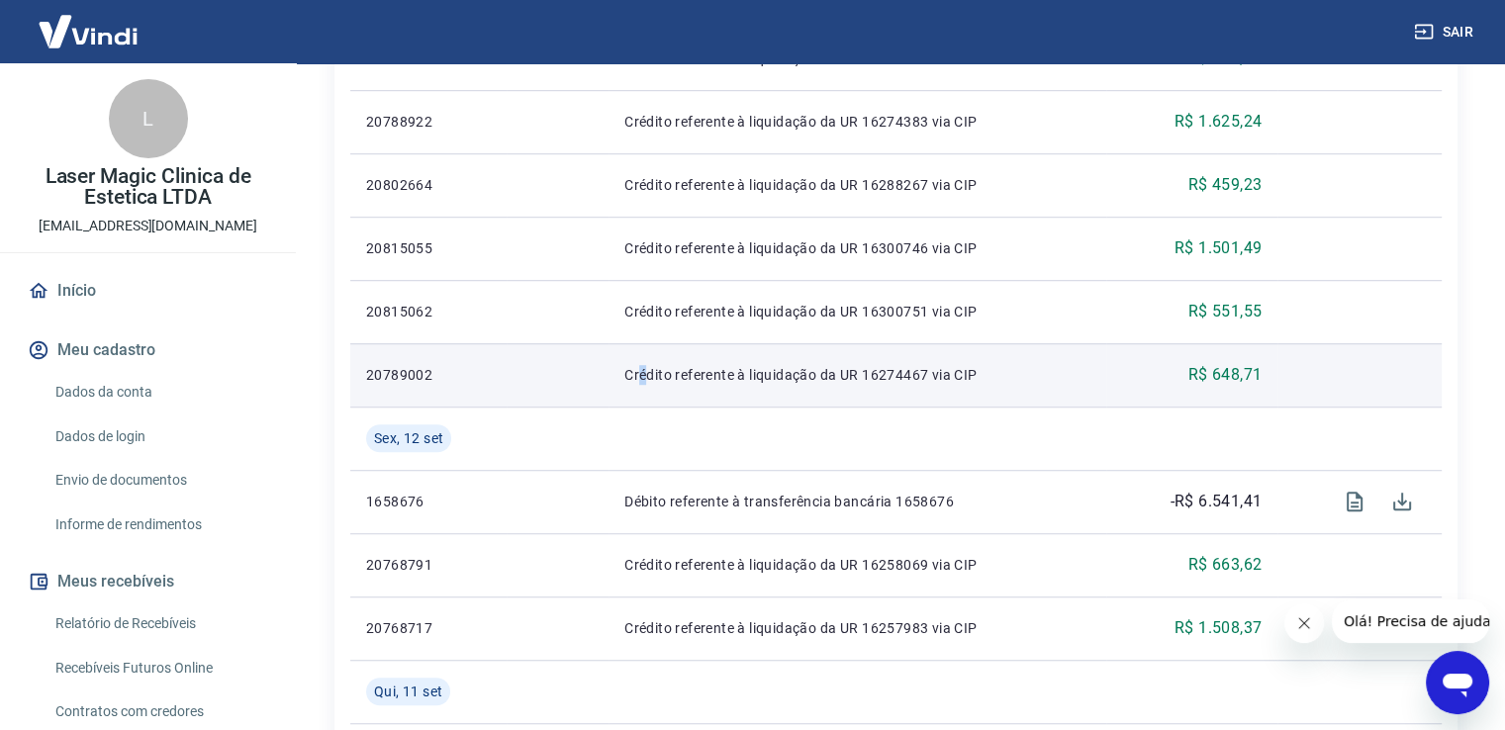
drag, startPoint x: 643, startPoint y: 367, endPoint x: 625, endPoint y: 367, distance: 17.8
click at [628, 367] on p "Crédito referente à liquidação da UR 16274467 via CIP" at bounding box center [856, 375] width 465 height 20
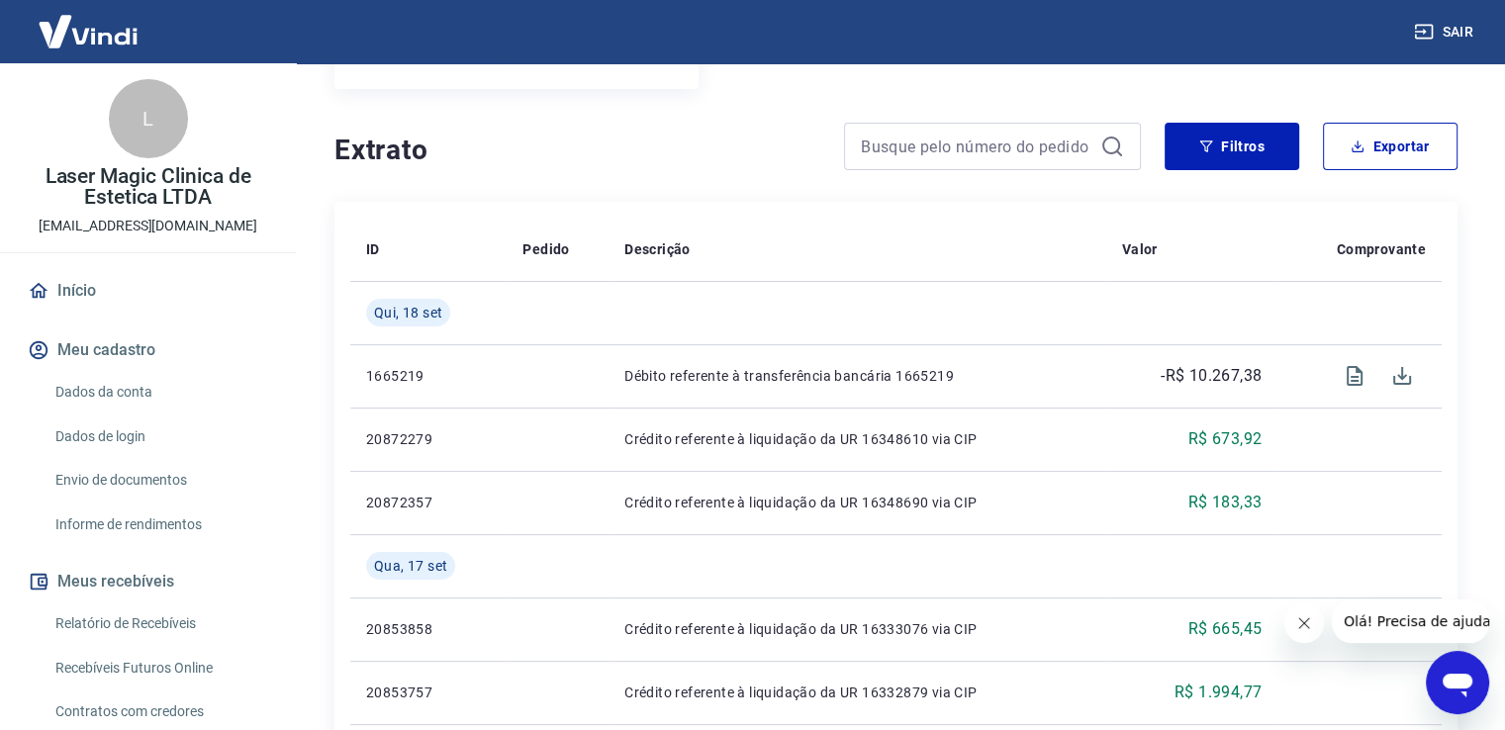
scroll to position [202, 0]
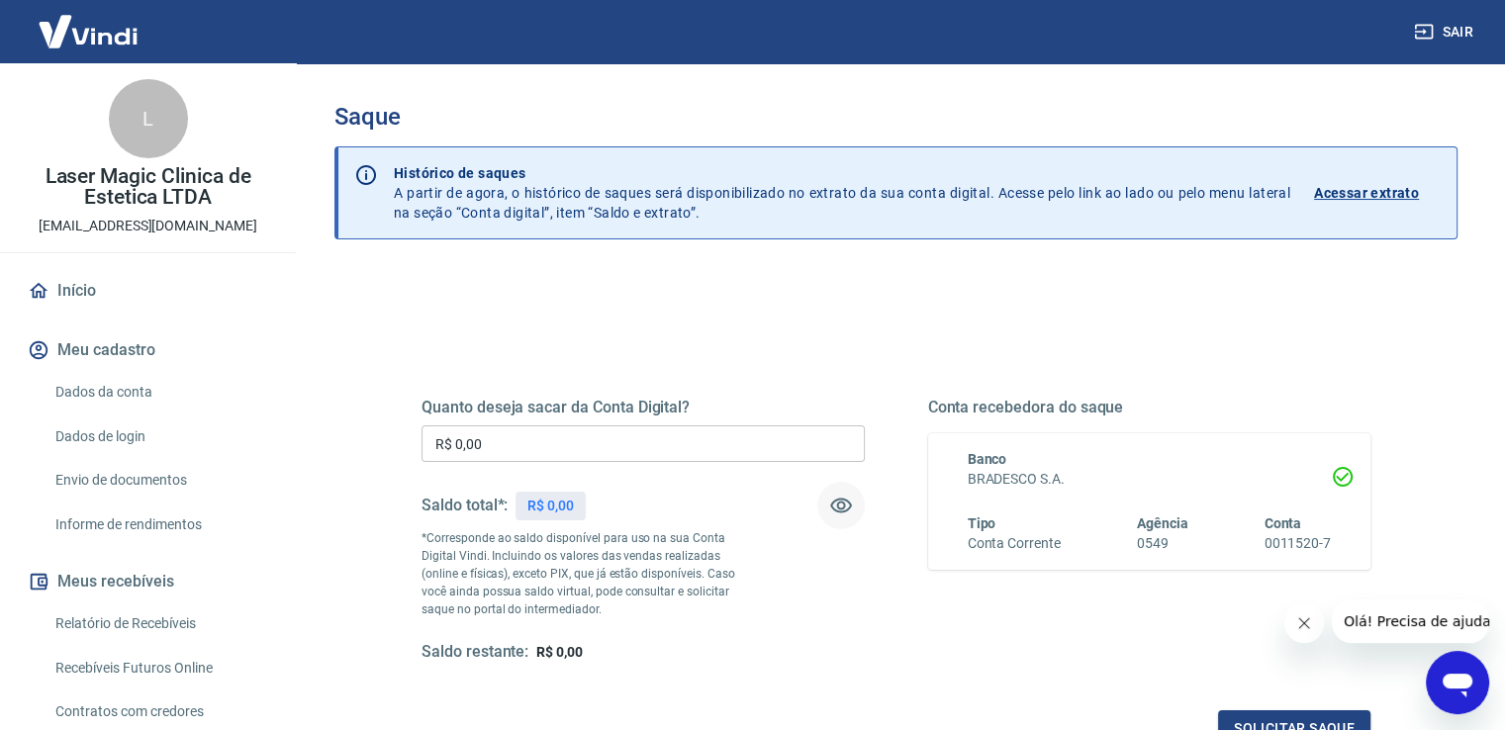
click at [833, 503] on icon "button" at bounding box center [841, 506] width 24 height 24
click at [1442, 682] on icon "Abrir janela de mensagens" at bounding box center [1458, 683] width 36 height 36
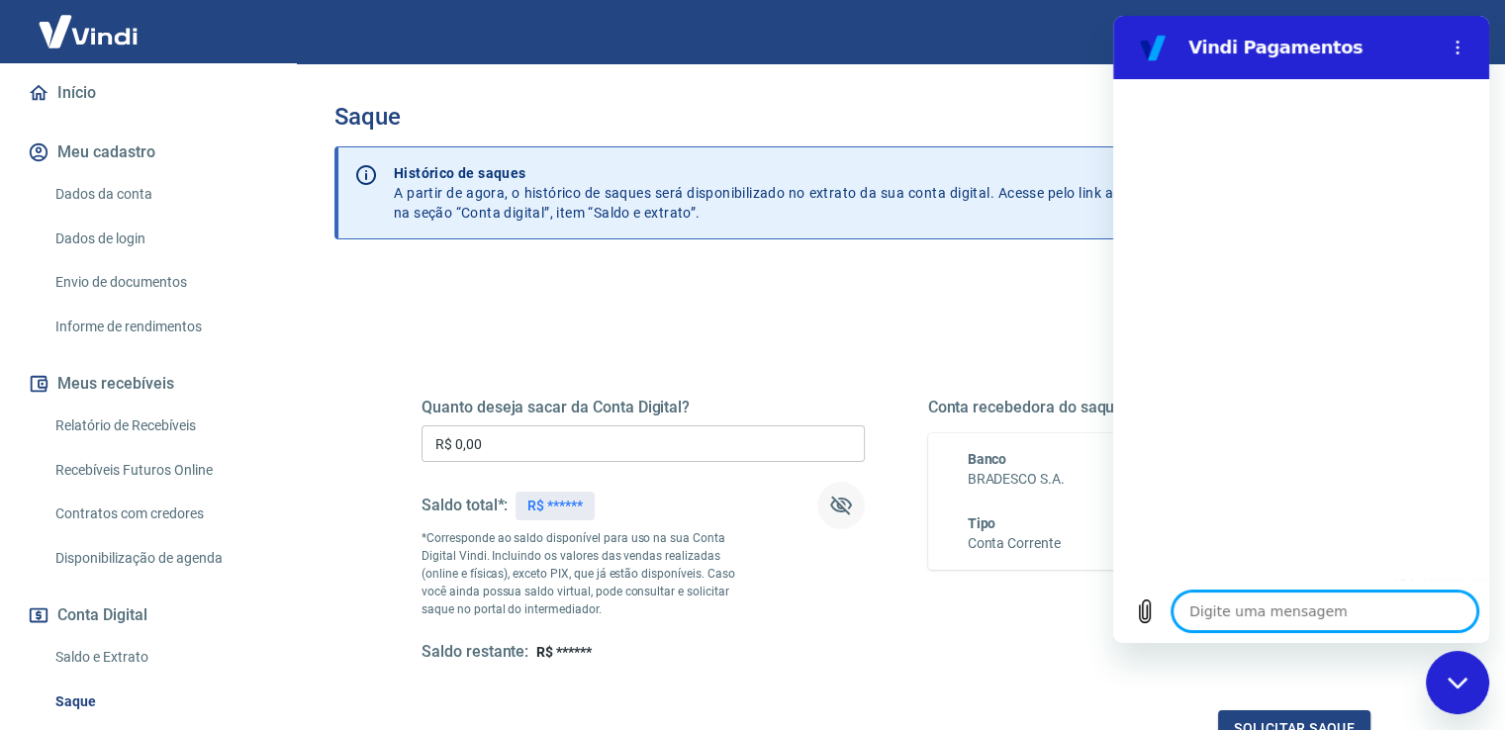
scroll to position [297, 0]
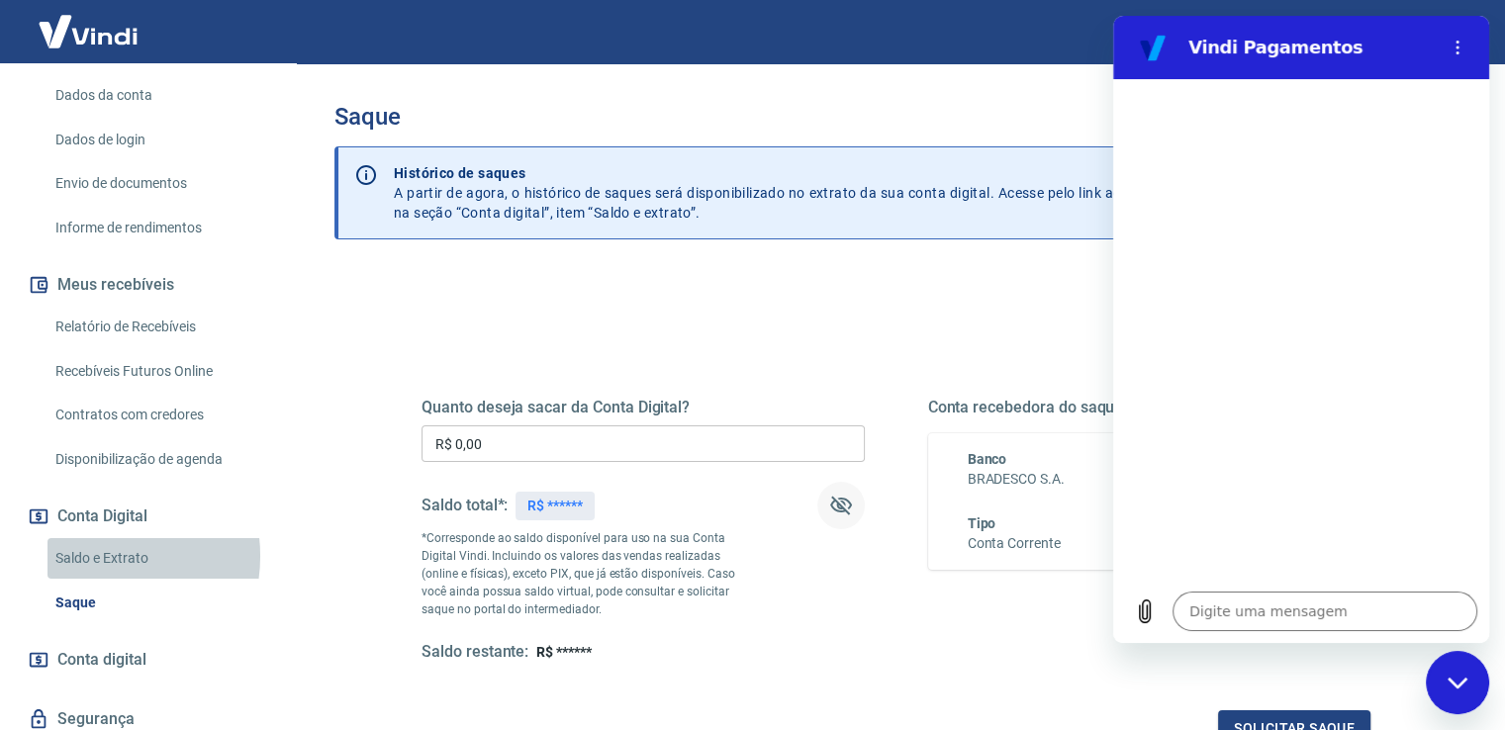
click at [95, 556] on link "Saldo e Extrato" at bounding box center [159, 558] width 225 height 41
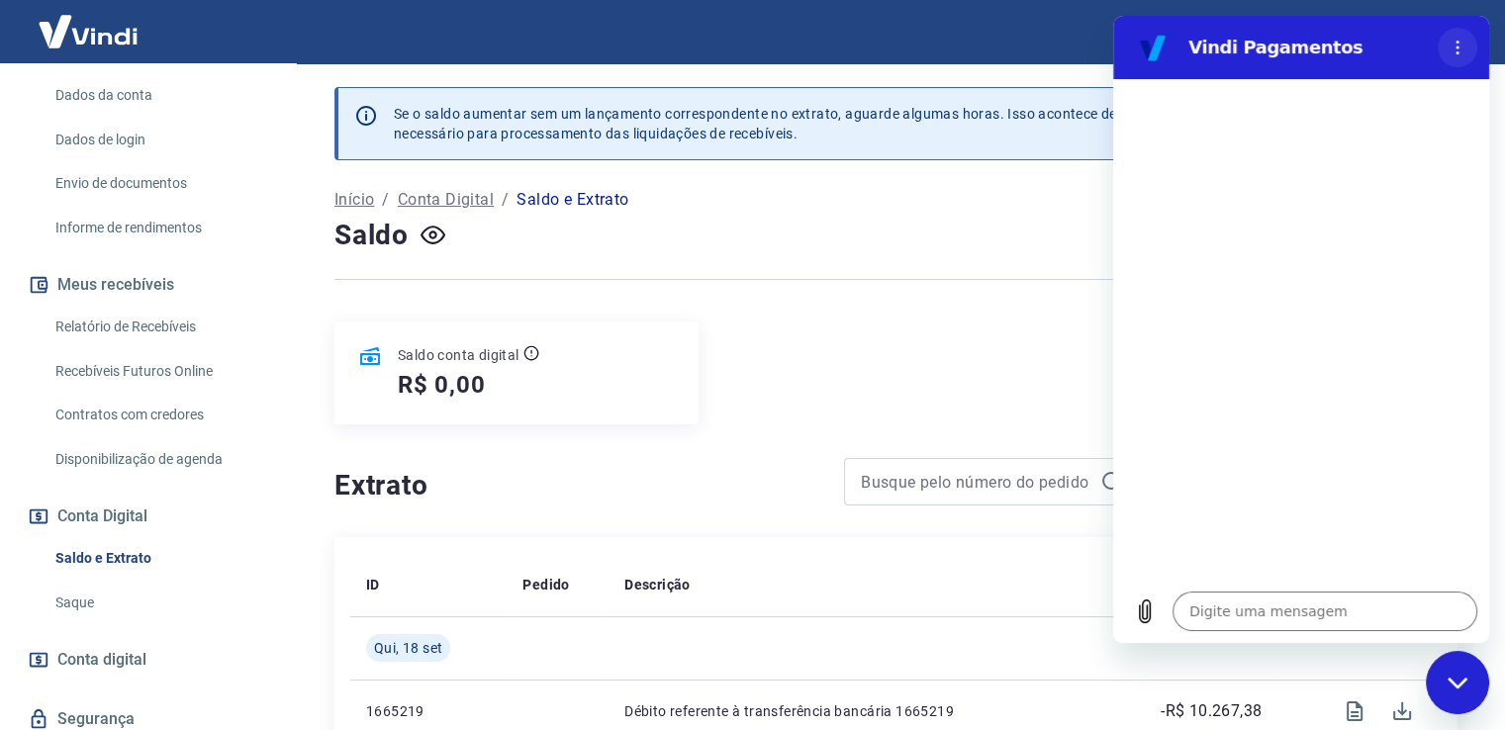
click at [1458, 47] on circle "Menu de opções" at bounding box center [1458, 48] width 3 height 3
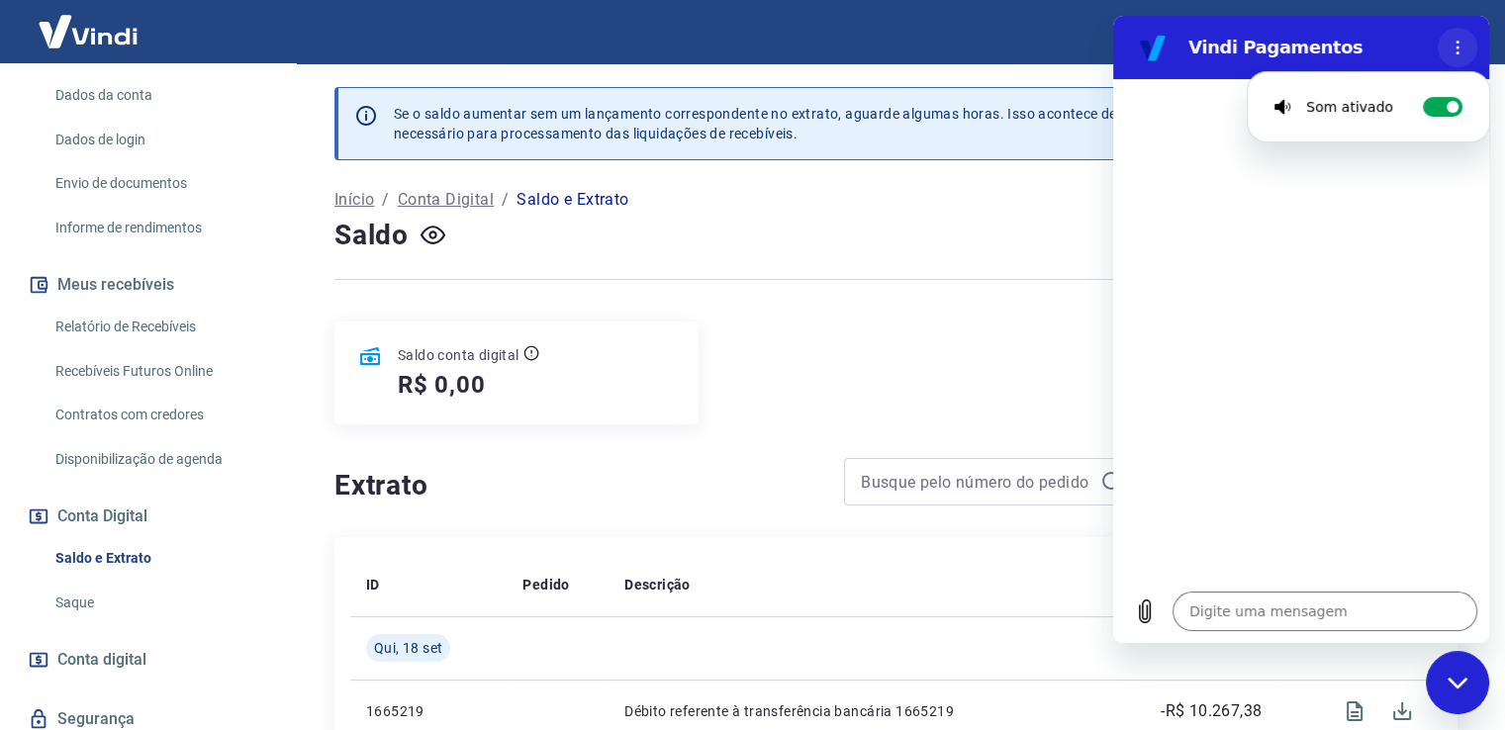
click at [1458, 47] on circle "Menu de opções" at bounding box center [1458, 48] width 3 height 3
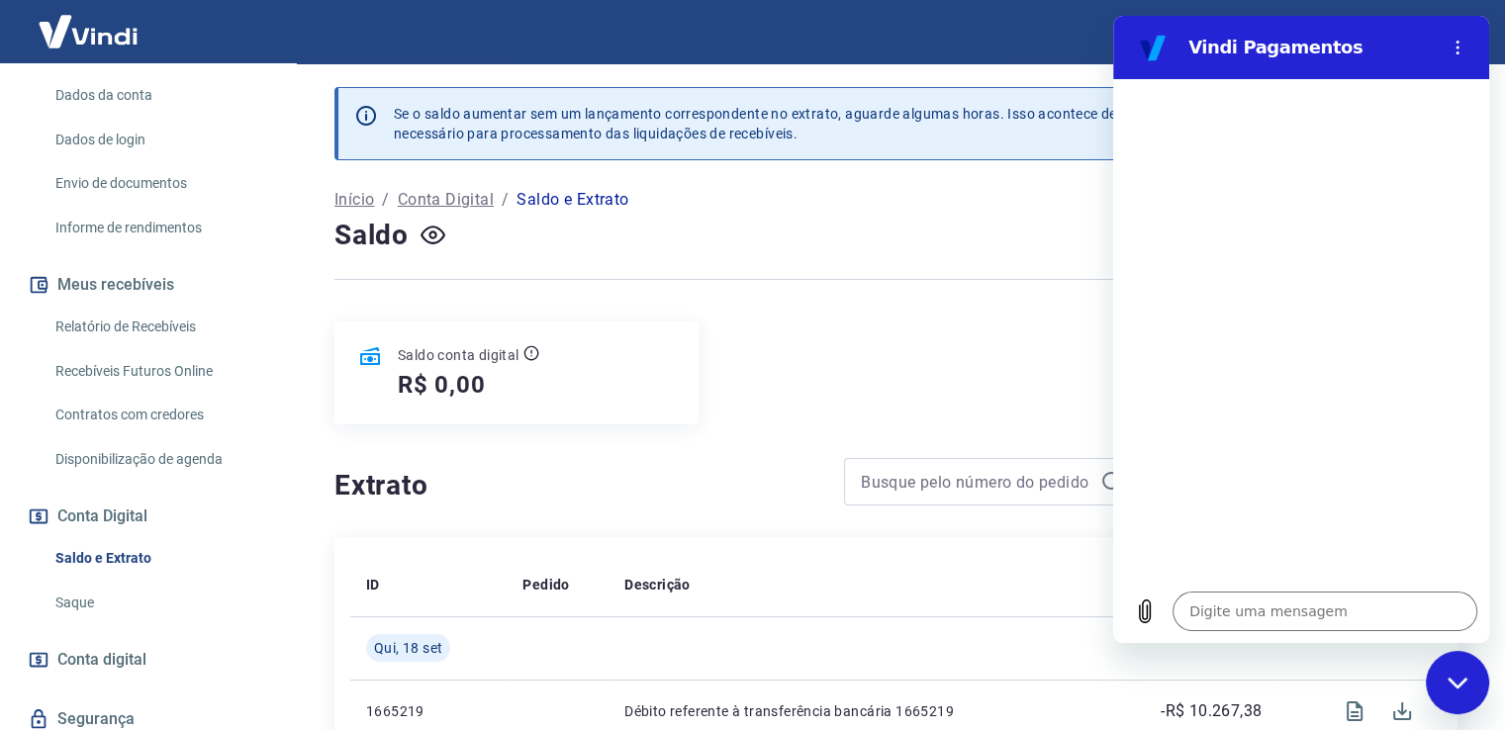
click at [1128, 26] on section "Vindi Pagamentos" at bounding box center [1301, 47] width 376 height 63
click at [1454, 668] on div "Fechar janela de mensagens" at bounding box center [1457, 682] width 59 height 59
type textarea "x"
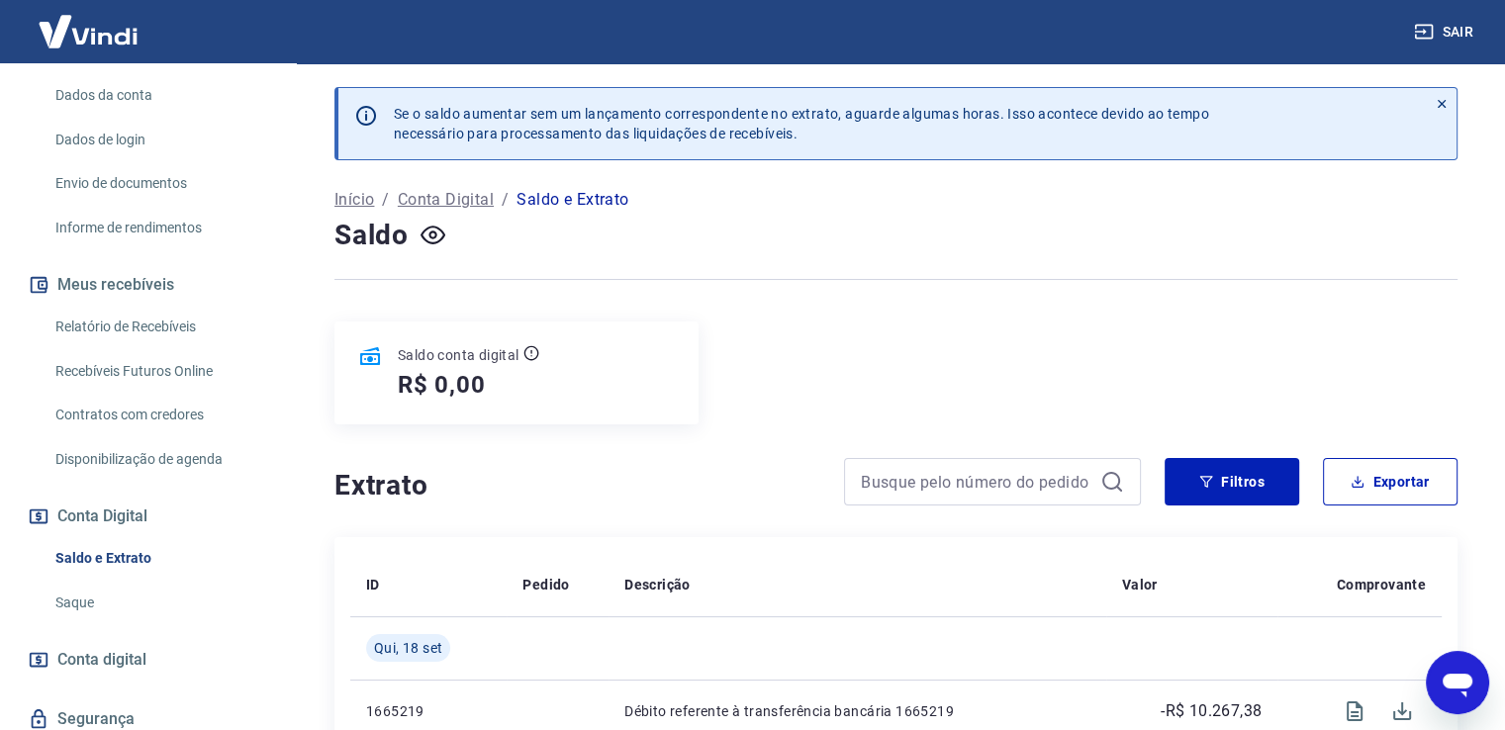
scroll to position [99, 0]
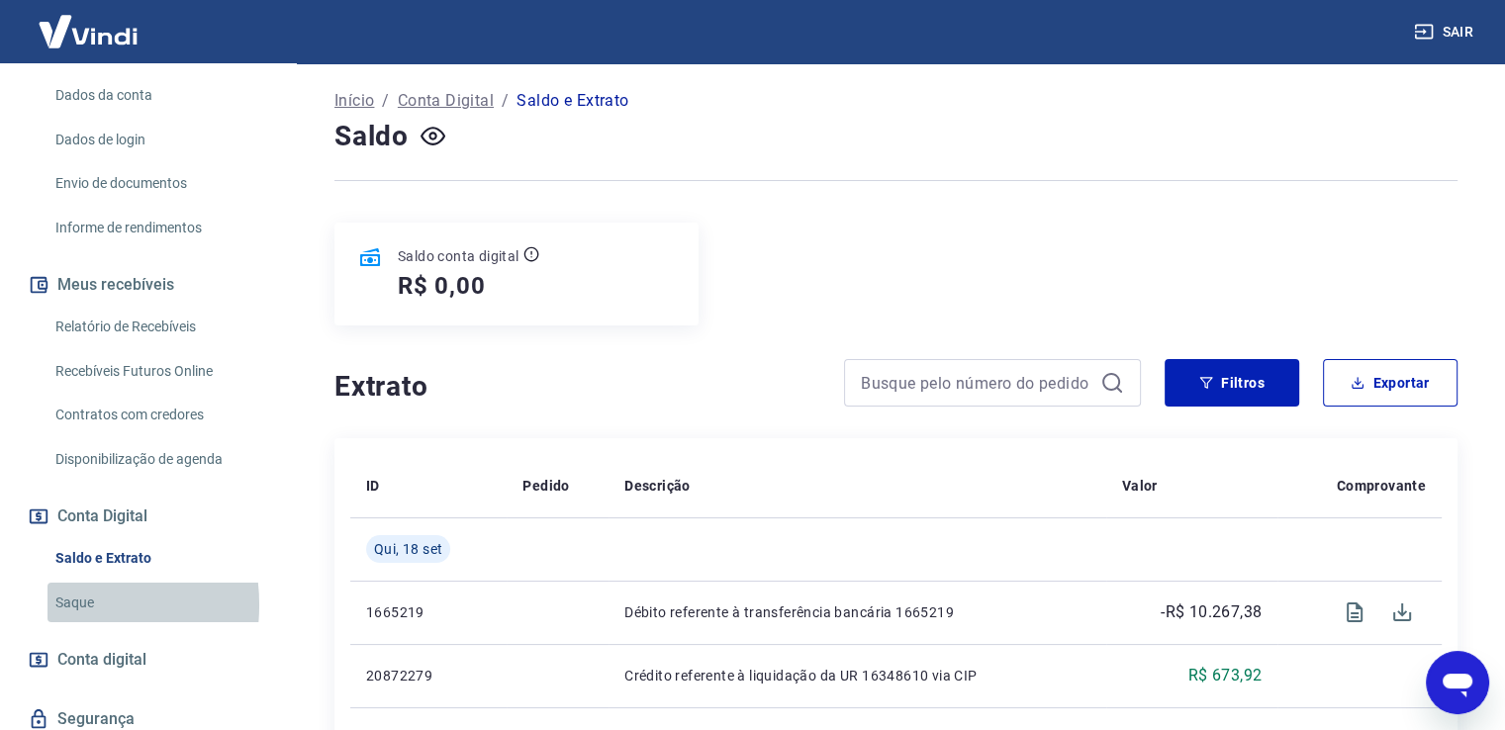
click at [56, 605] on link "Saque" at bounding box center [159, 603] width 225 height 41
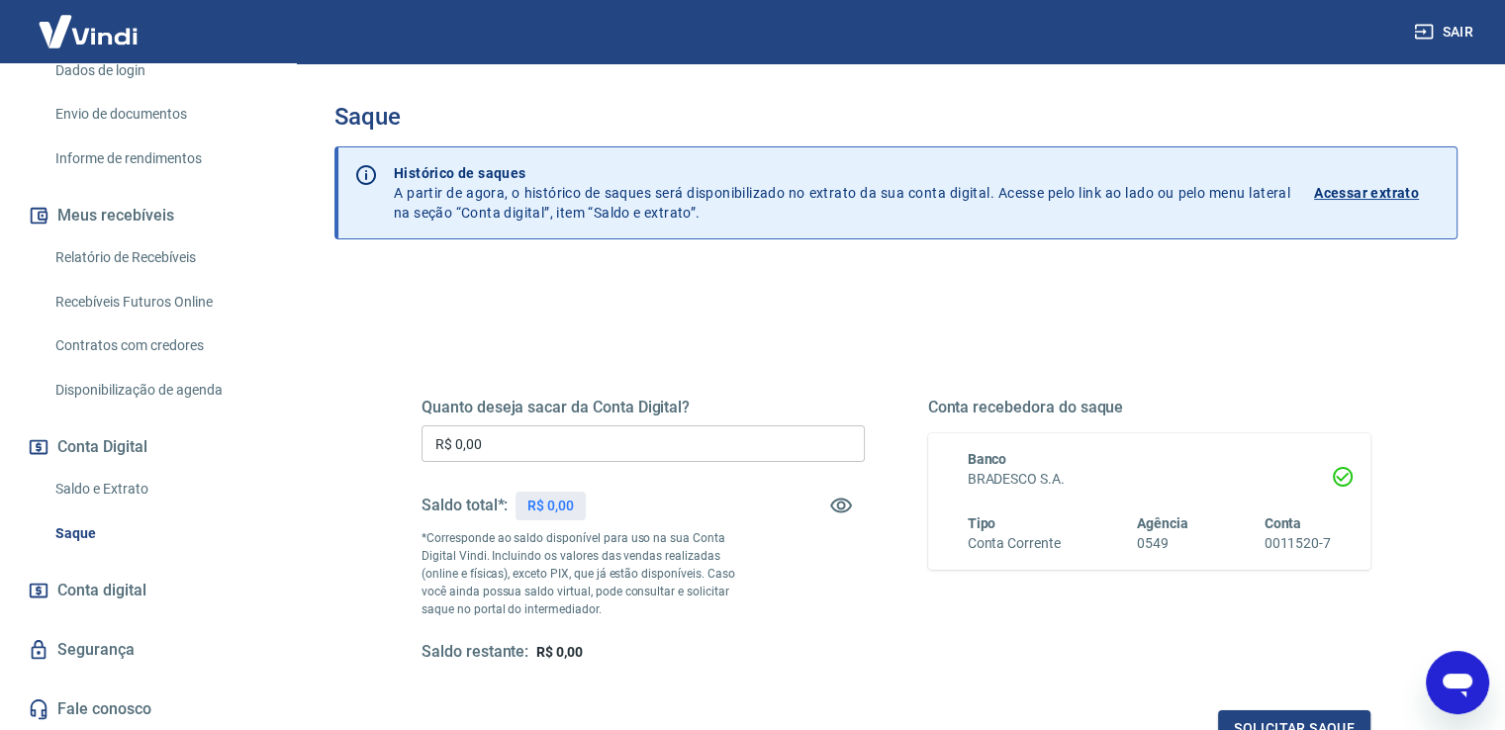
scroll to position [367, 0]
click at [91, 594] on span "Conta digital" at bounding box center [101, 590] width 89 height 28
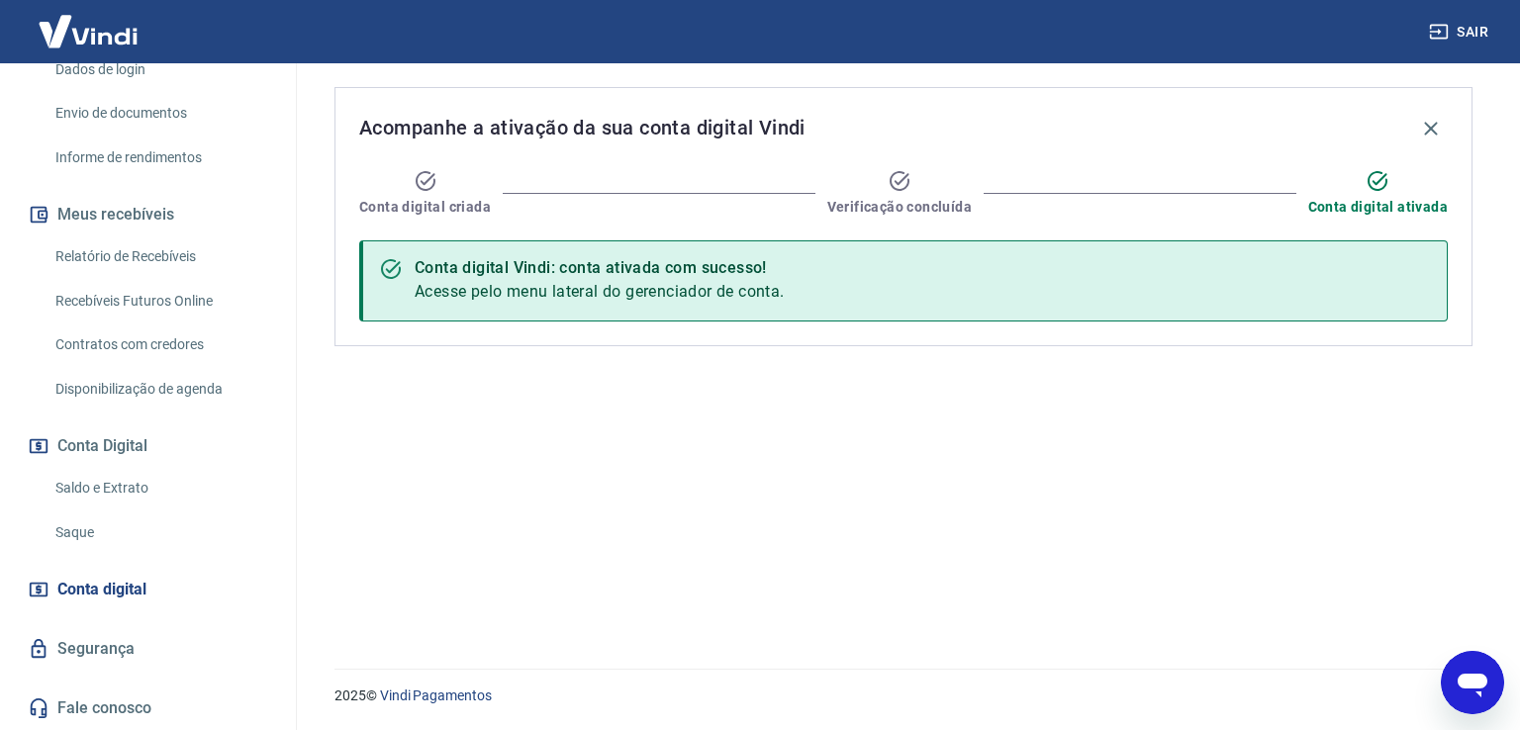
click at [918, 211] on span "Verificação concluída" at bounding box center [899, 207] width 144 height 20
click at [1374, 210] on span "Conta digital ativada" at bounding box center [1378, 207] width 140 height 20
click at [599, 296] on span "Acesse pelo menu lateral do gerenciador de conta." at bounding box center [600, 291] width 370 height 19
click at [594, 282] on span "Acesse pelo menu lateral do gerenciador de conta." at bounding box center [600, 291] width 370 height 19
click at [91, 651] on link "Segurança" at bounding box center [148, 649] width 248 height 44
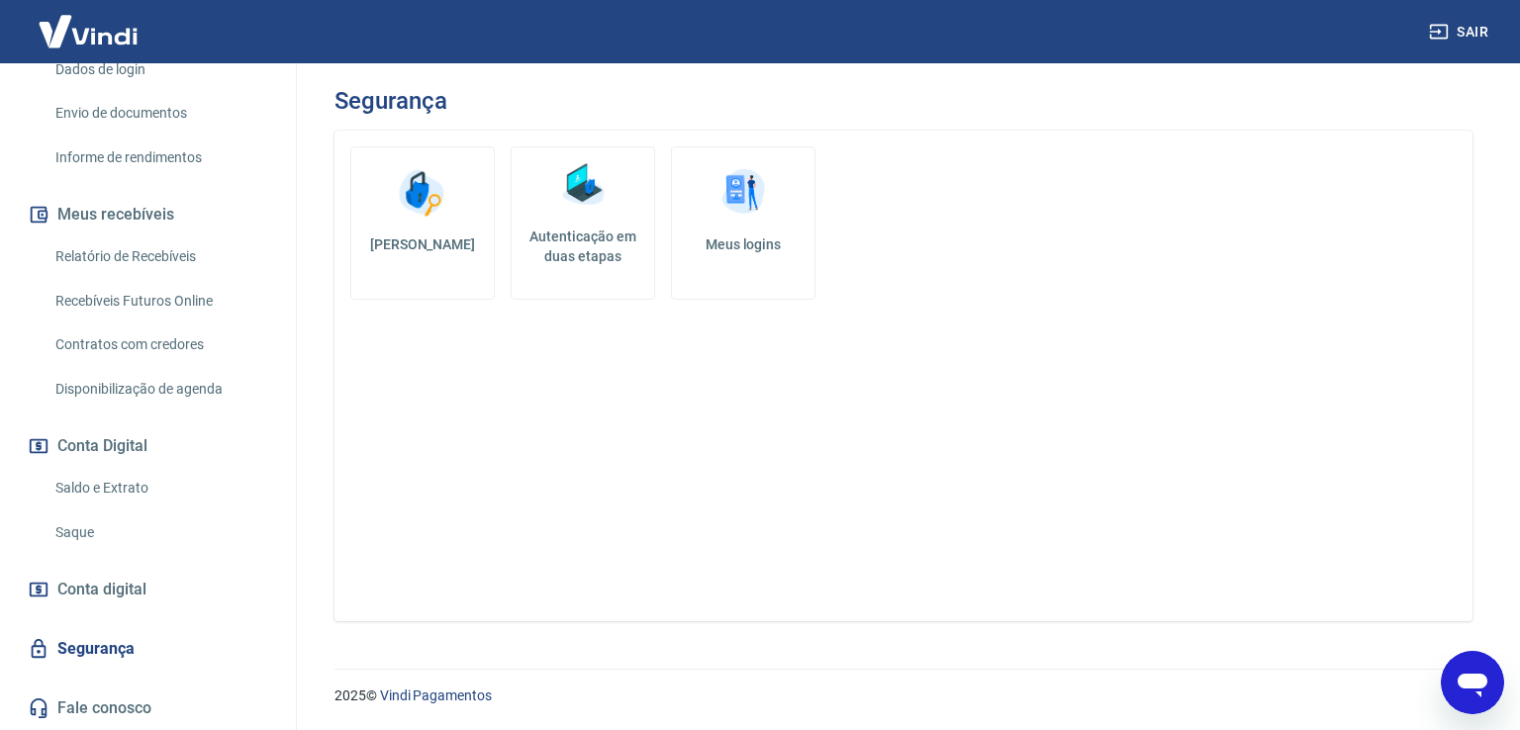
click at [772, 248] on h5 "Meus logins" at bounding box center [743, 245] width 111 height 20
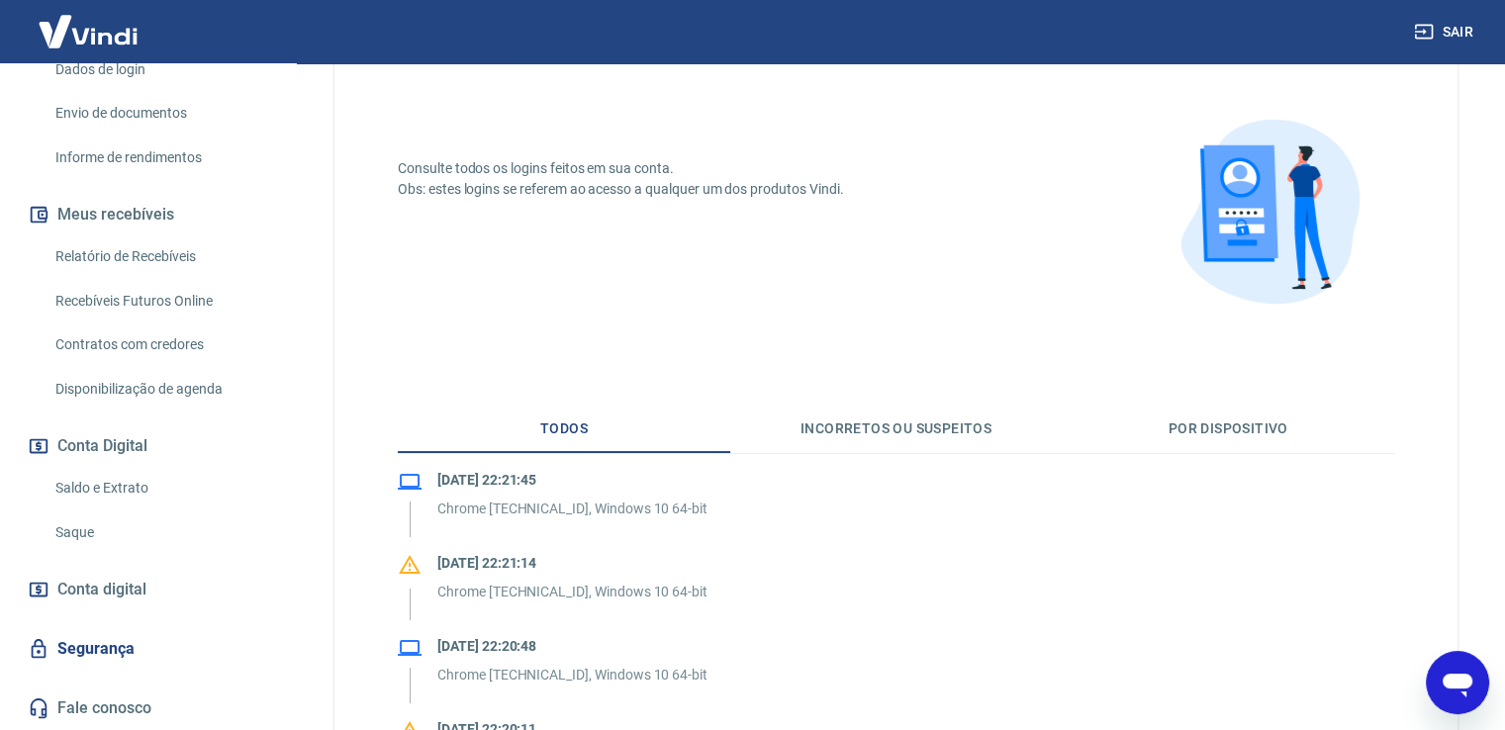
scroll to position [198, 0]
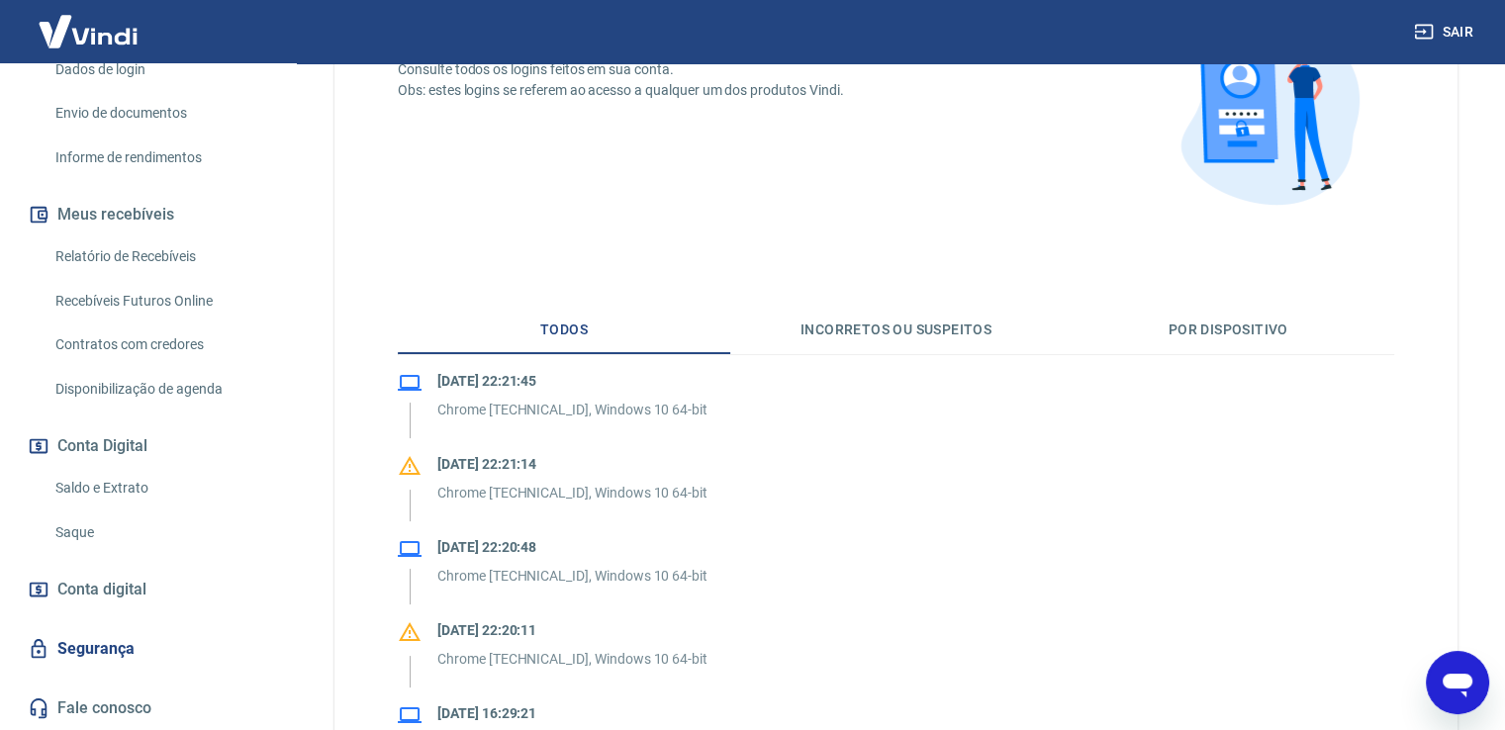
click at [839, 337] on button "Incorretos ou suspeitos" at bounding box center [896, 330] width 332 height 47
click at [1225, 345] on button "Por dispositivo" at bounding box center [1228, 330] width 332 height 47
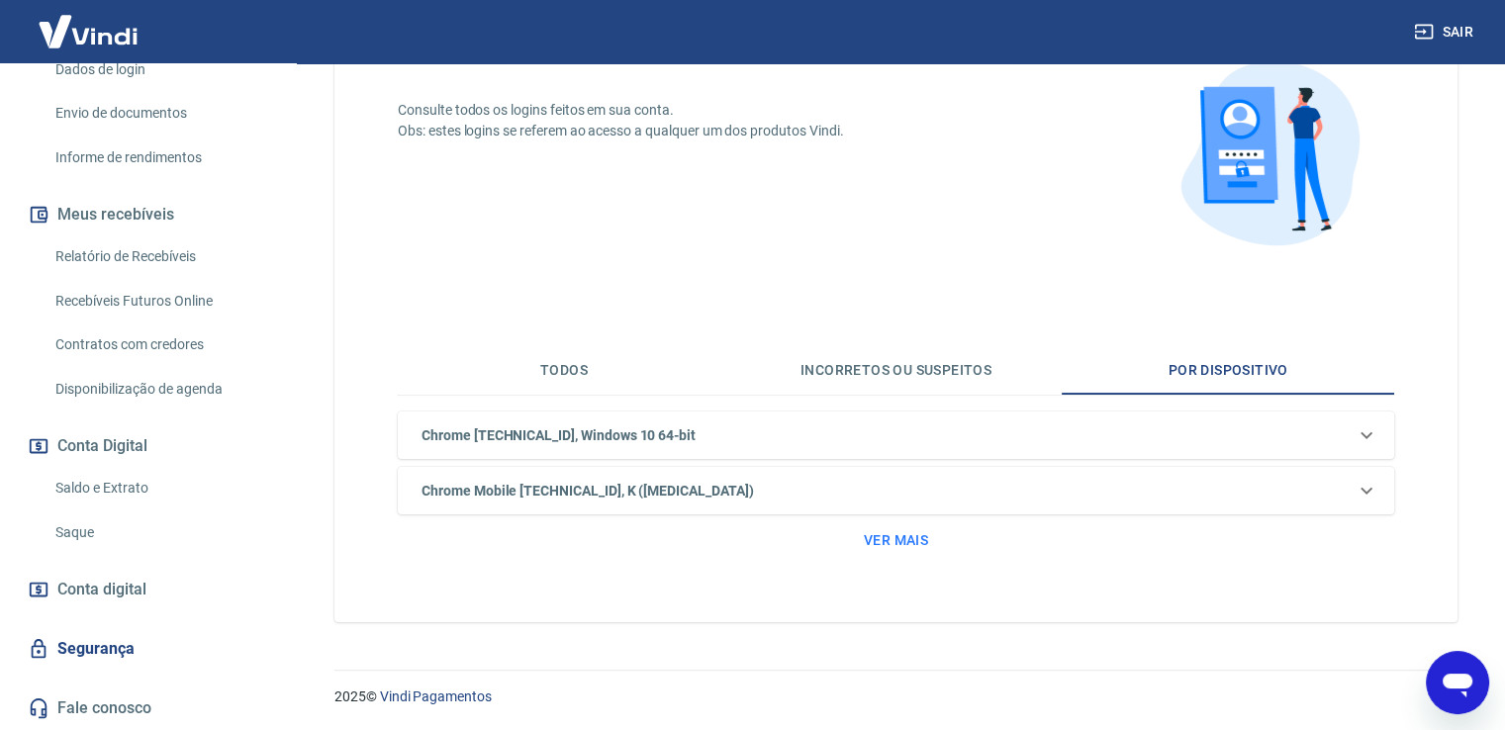
click at [533, 495] on h6 "Chrome Mobile [TECHNICAL_ID], K ([MEDICAL_DATA])" at bounding box center [588, 491] width 332 height 21
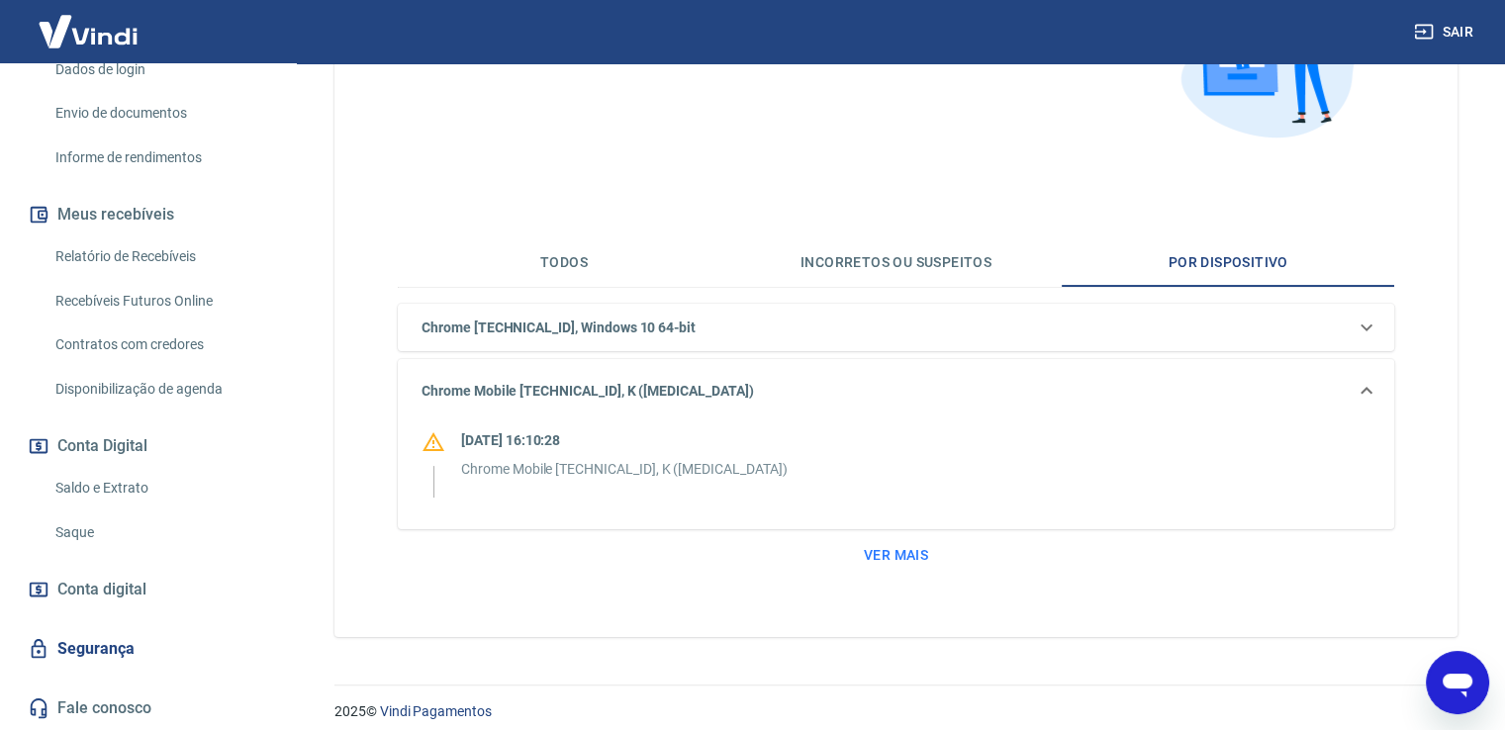
scroll to position [280, 0]
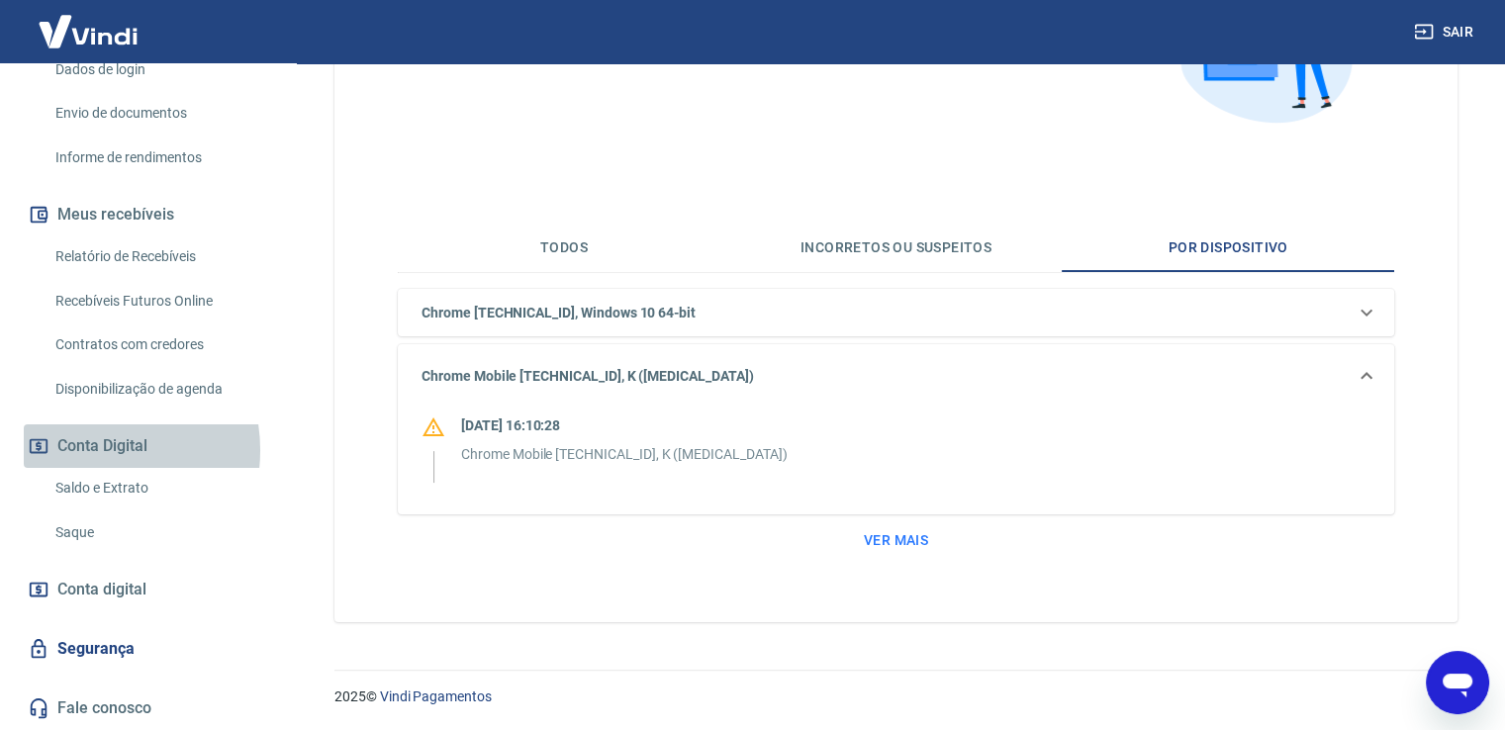
click at [84, 450] on button "Conta Digital" at bounding box center [148, 446] width 248 height 44
click at [104, 495] on link "Saldo e Extrato" at bounding box center [159, 488] width 225 height 41
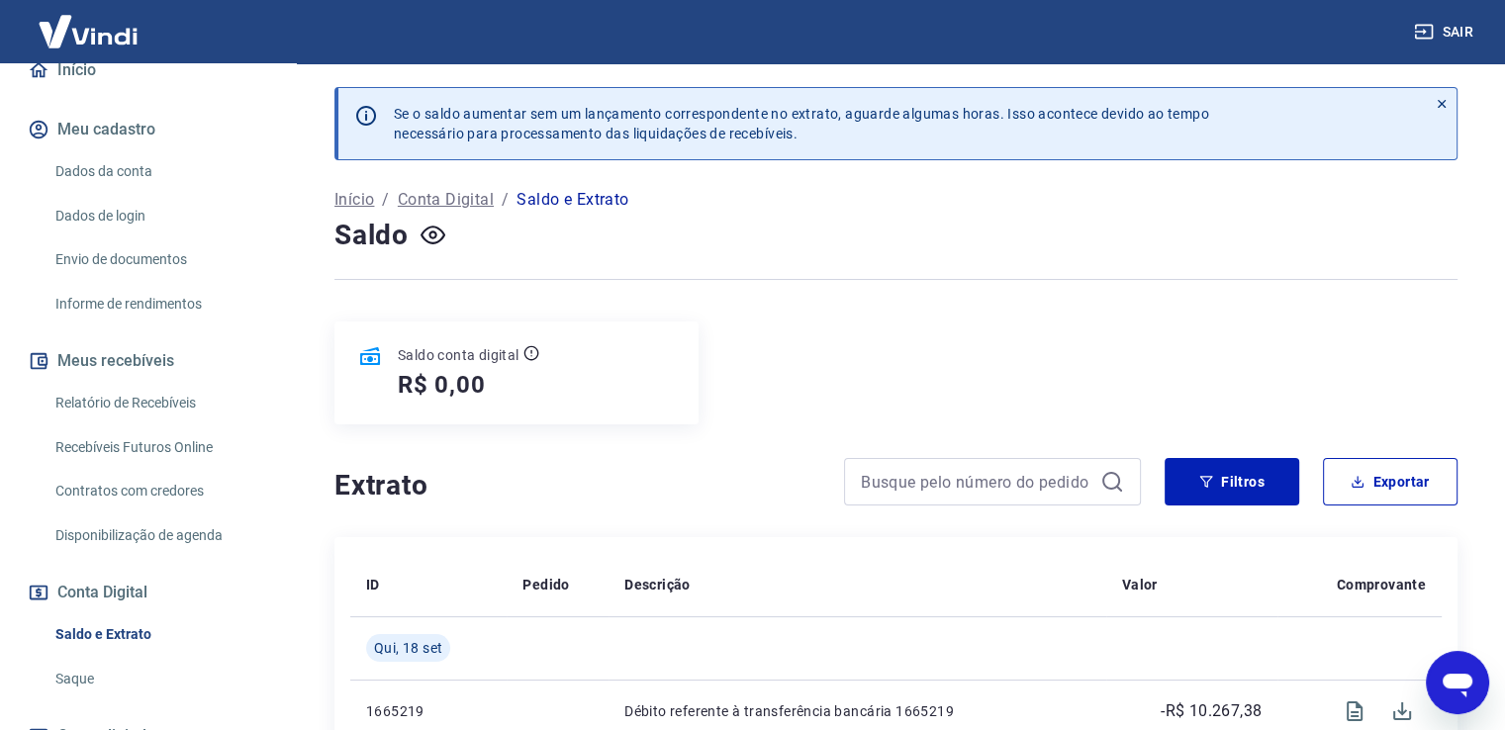
scroll to position [169, 0]
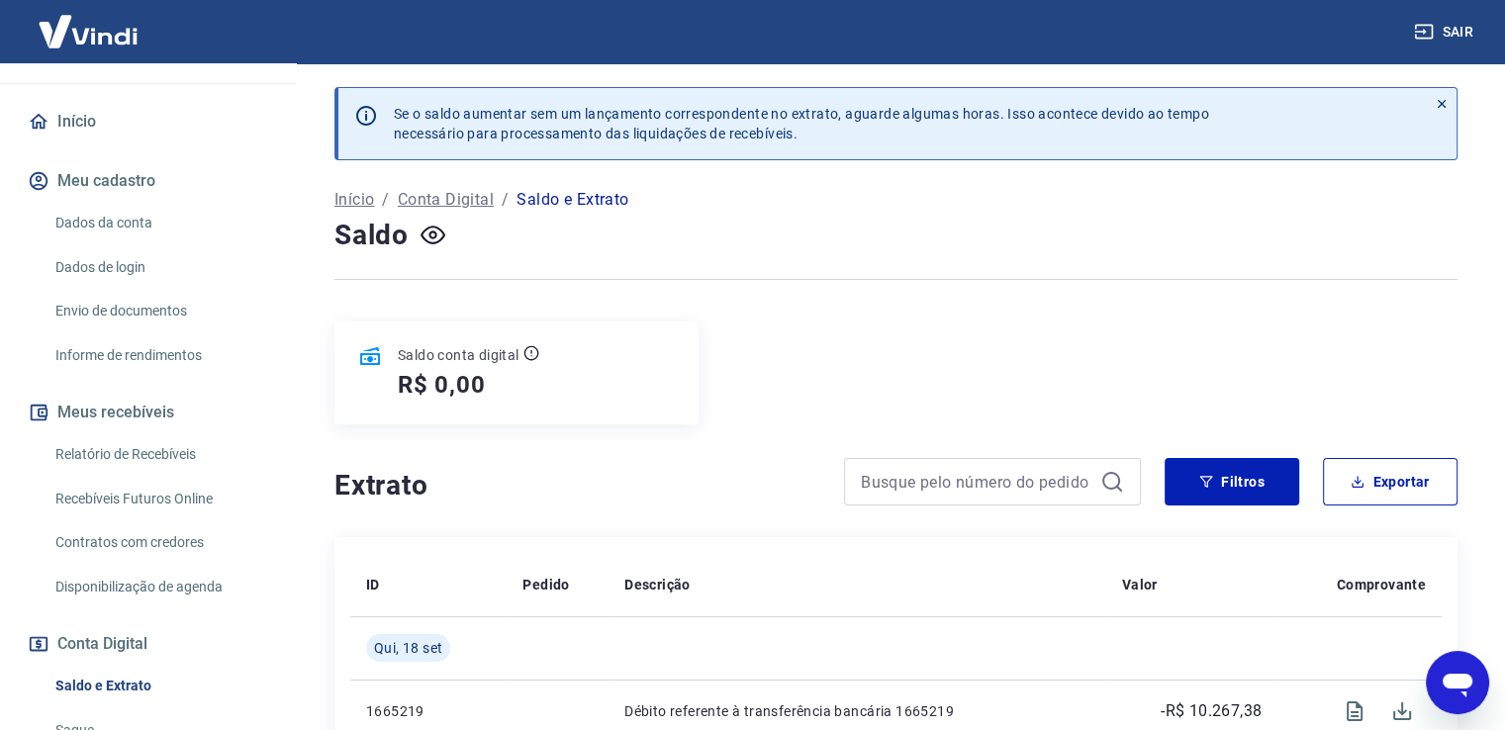
click at [79, 452] on link "Relatório de Recebíveis" at bounding box center [159, 454] width 225 height 41
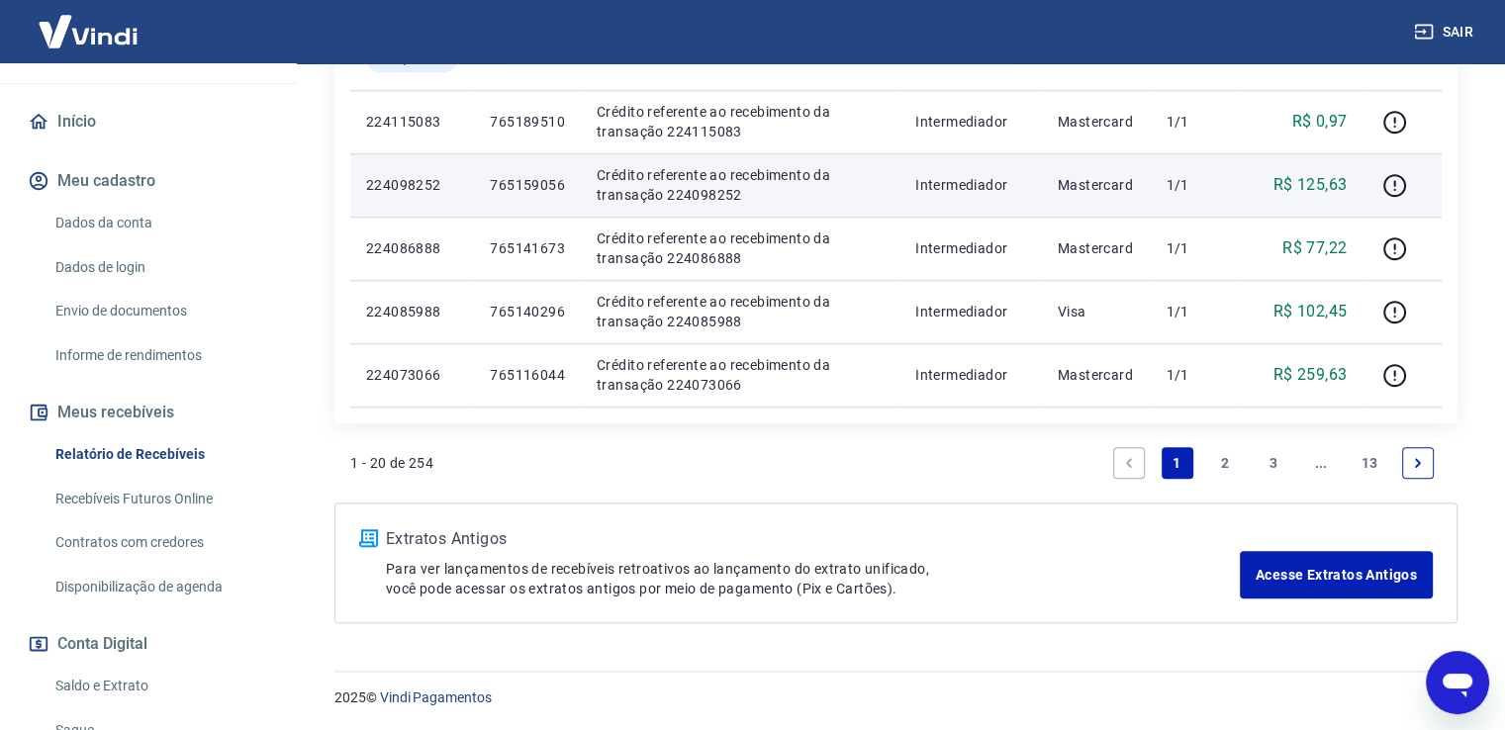
scroll to position [1488, 0]
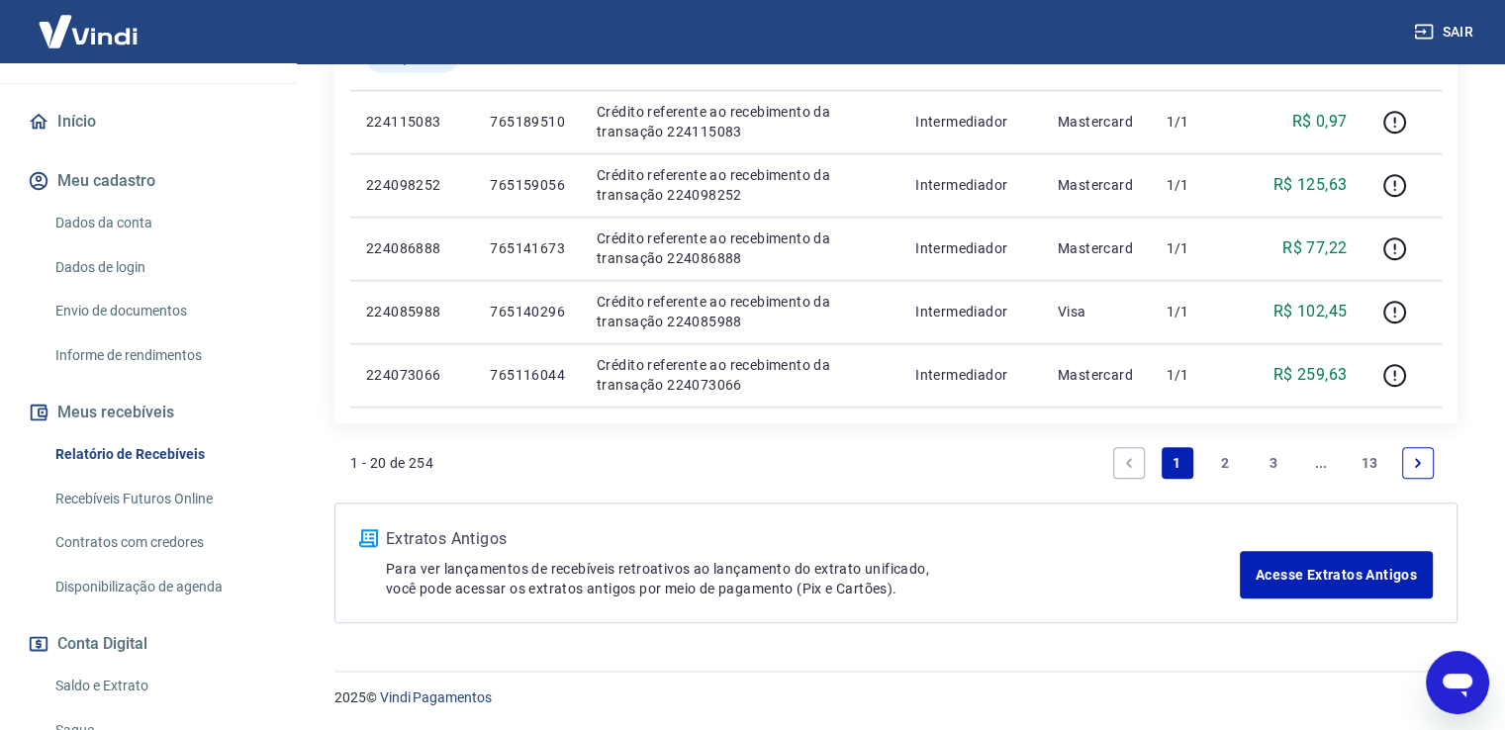
click at [1274, 468] on link "3" at bounding box center [1274, 463] width 32 height 32
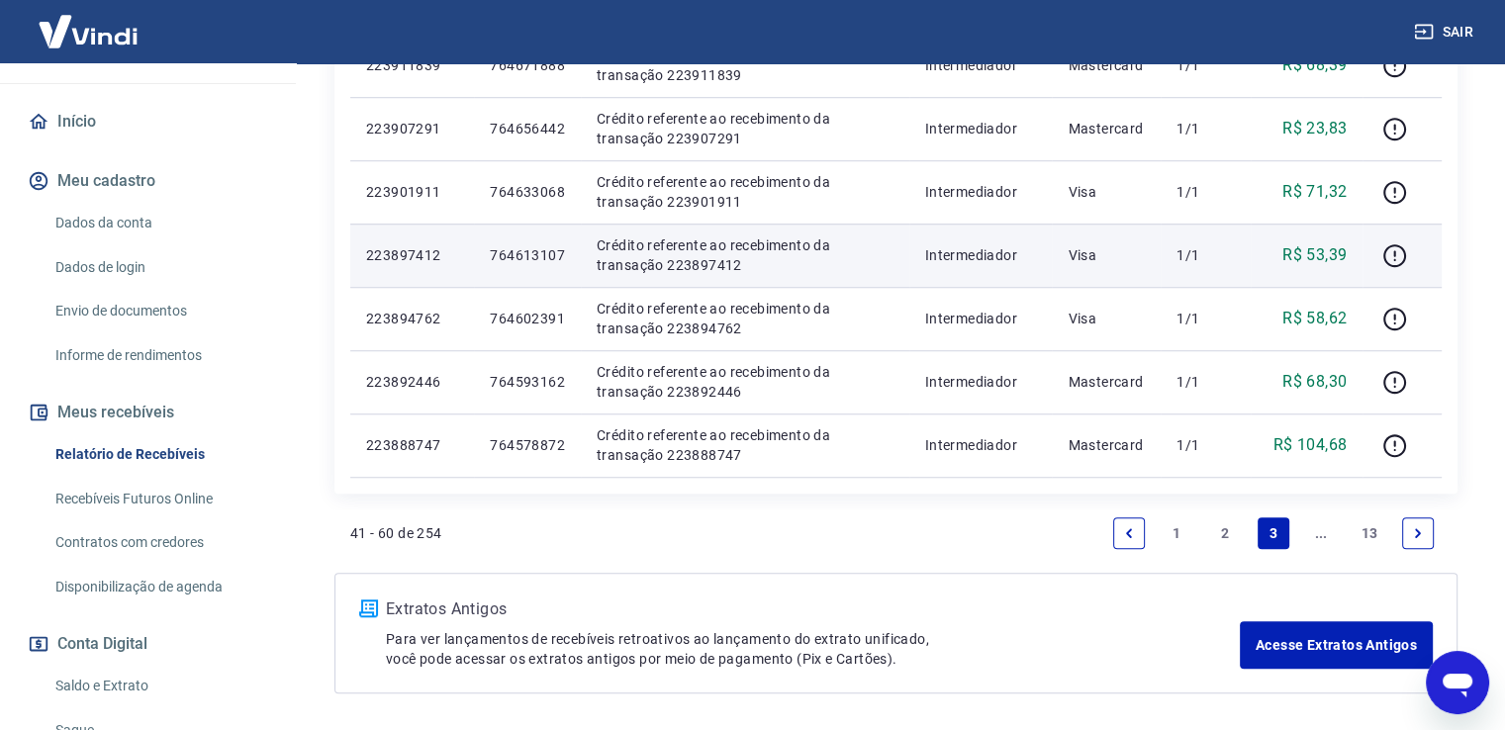
scroll to position [1484, 0]
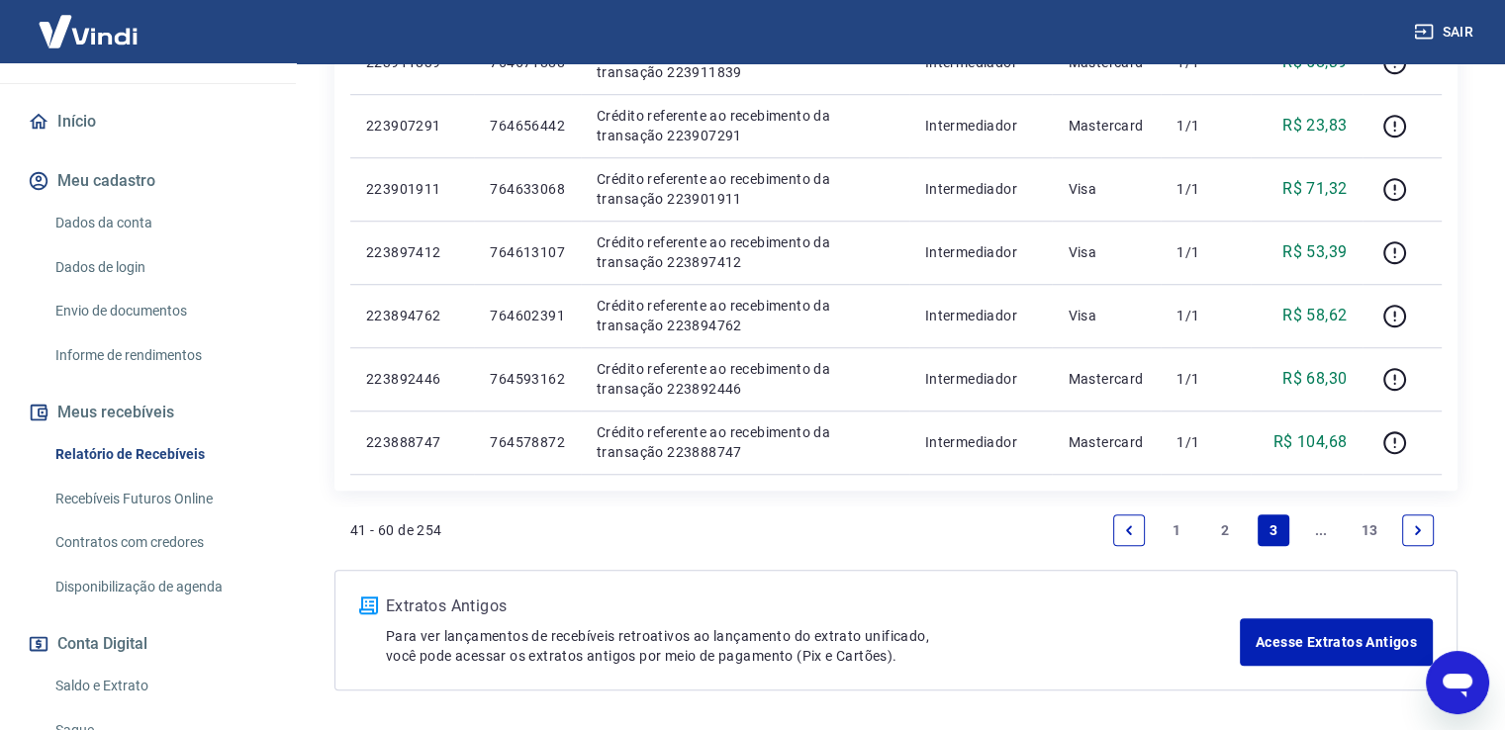
click at [1405, 531] on link "Next page" at bounding box center [1418, 531] width 32 height 32
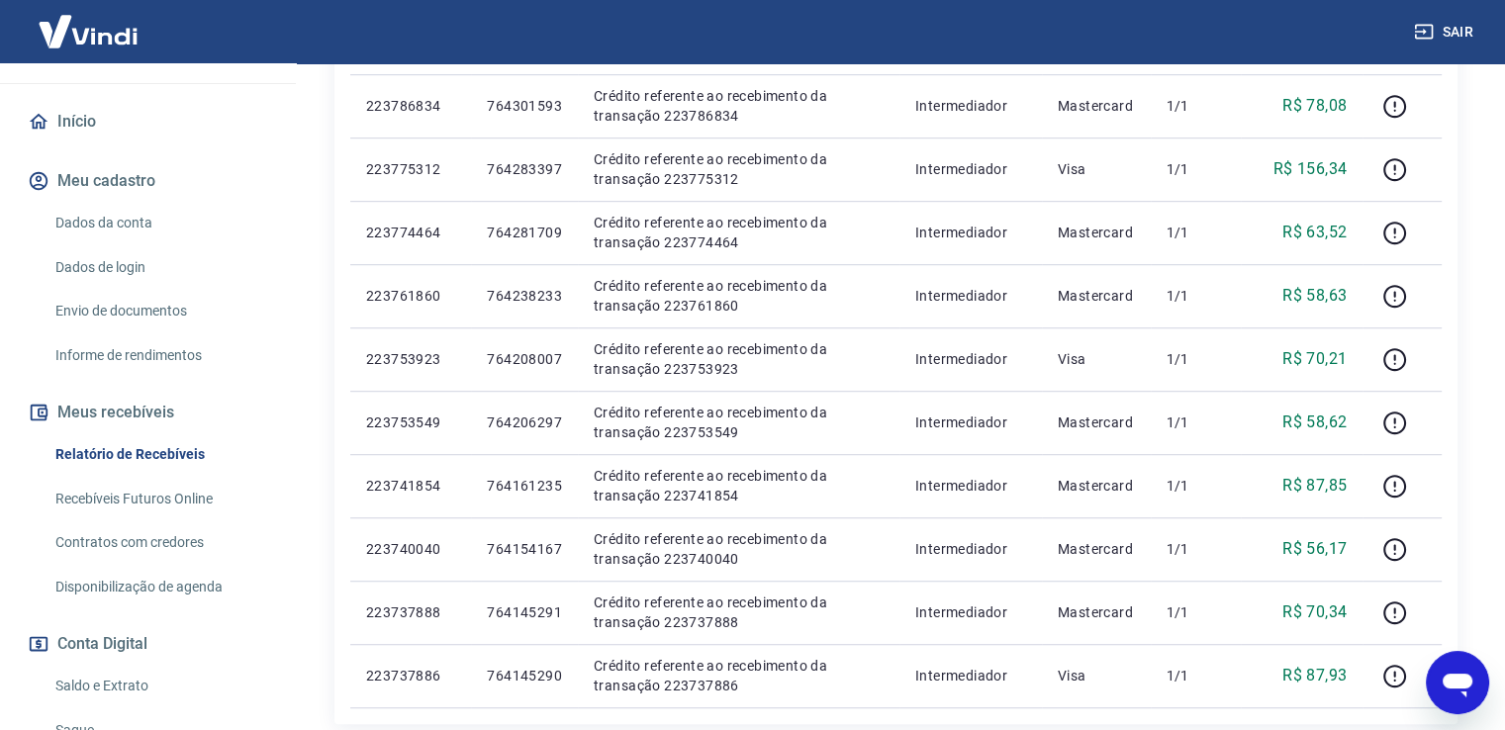
scroll to position [1286, 0]
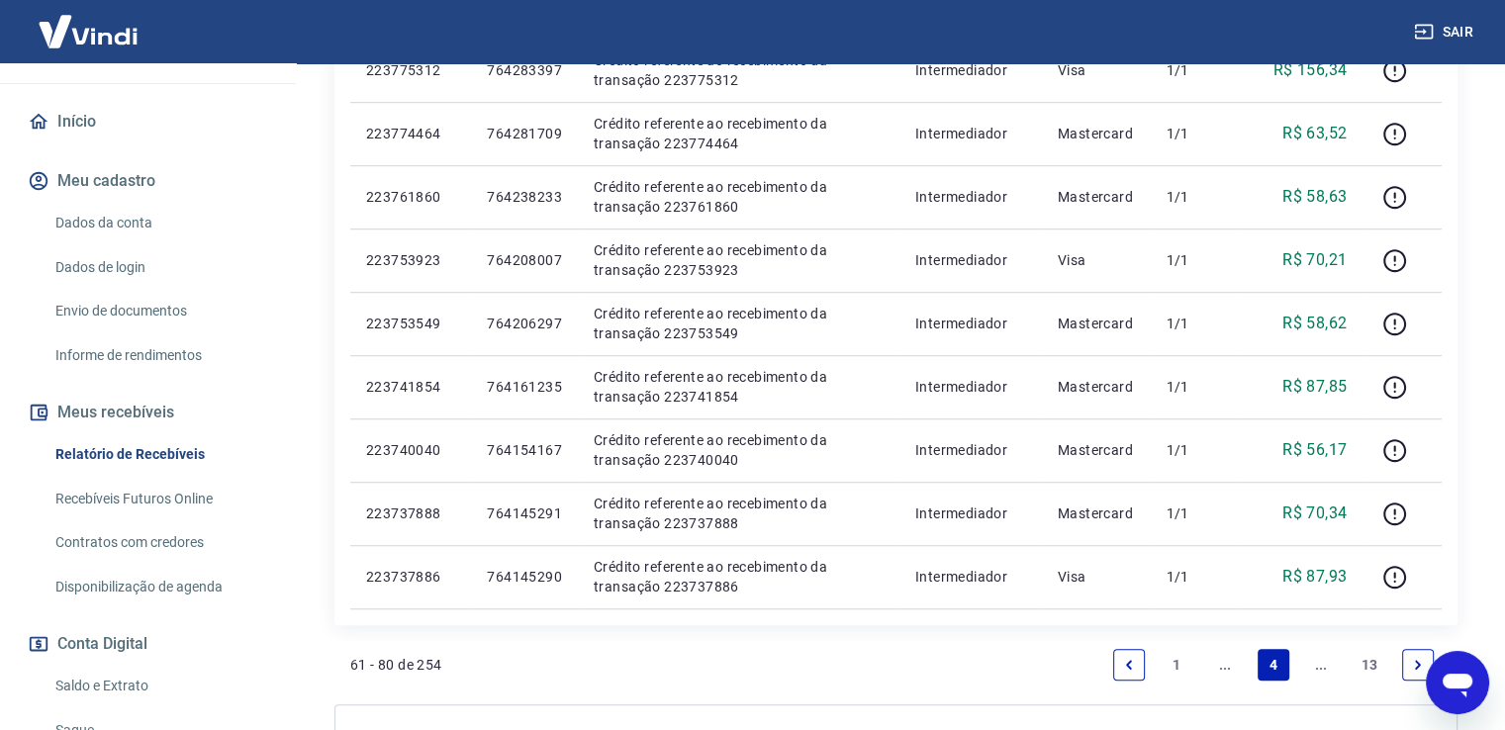
click at [1402, 659] on link "Next page" at bounding box center [1418, 665] width 32 height 32
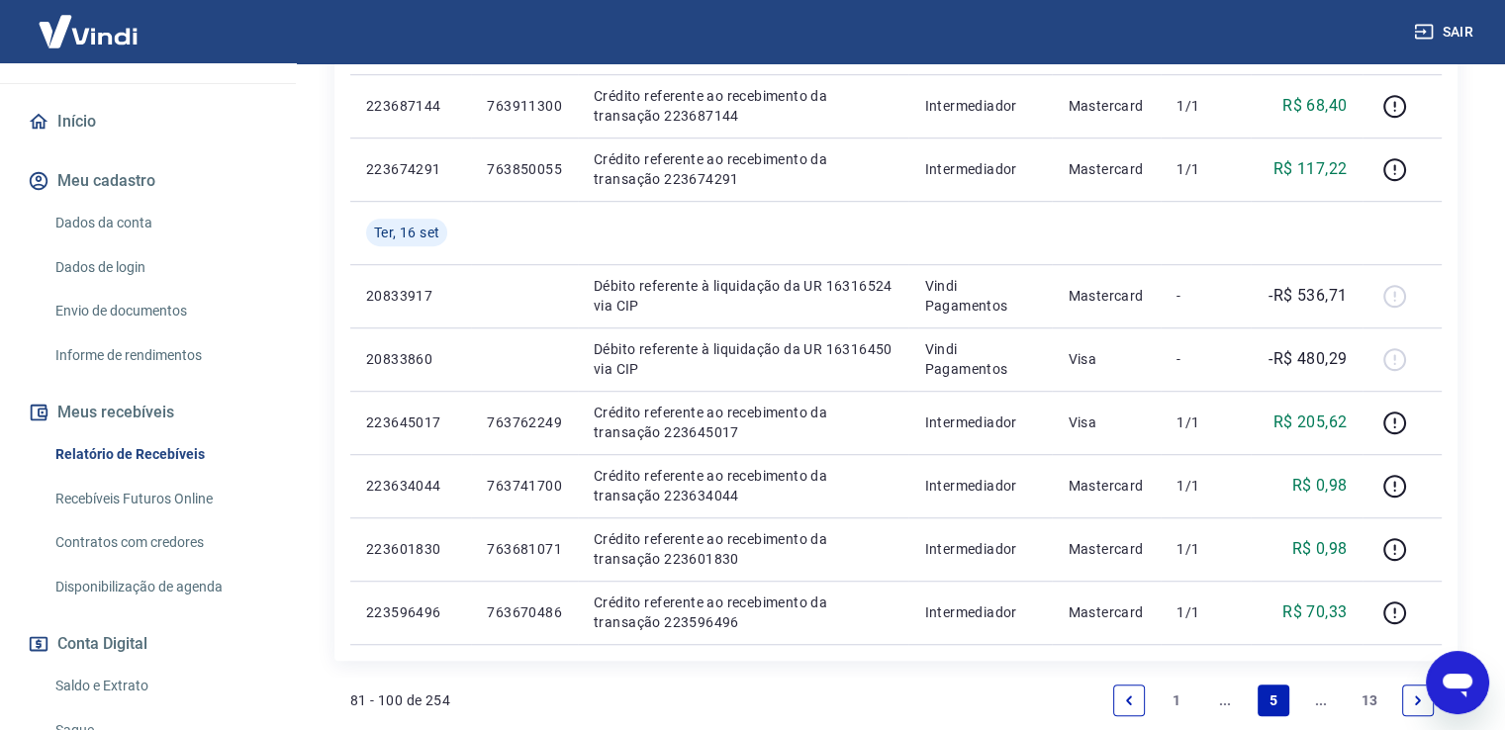
scroll to position [1286, 0]
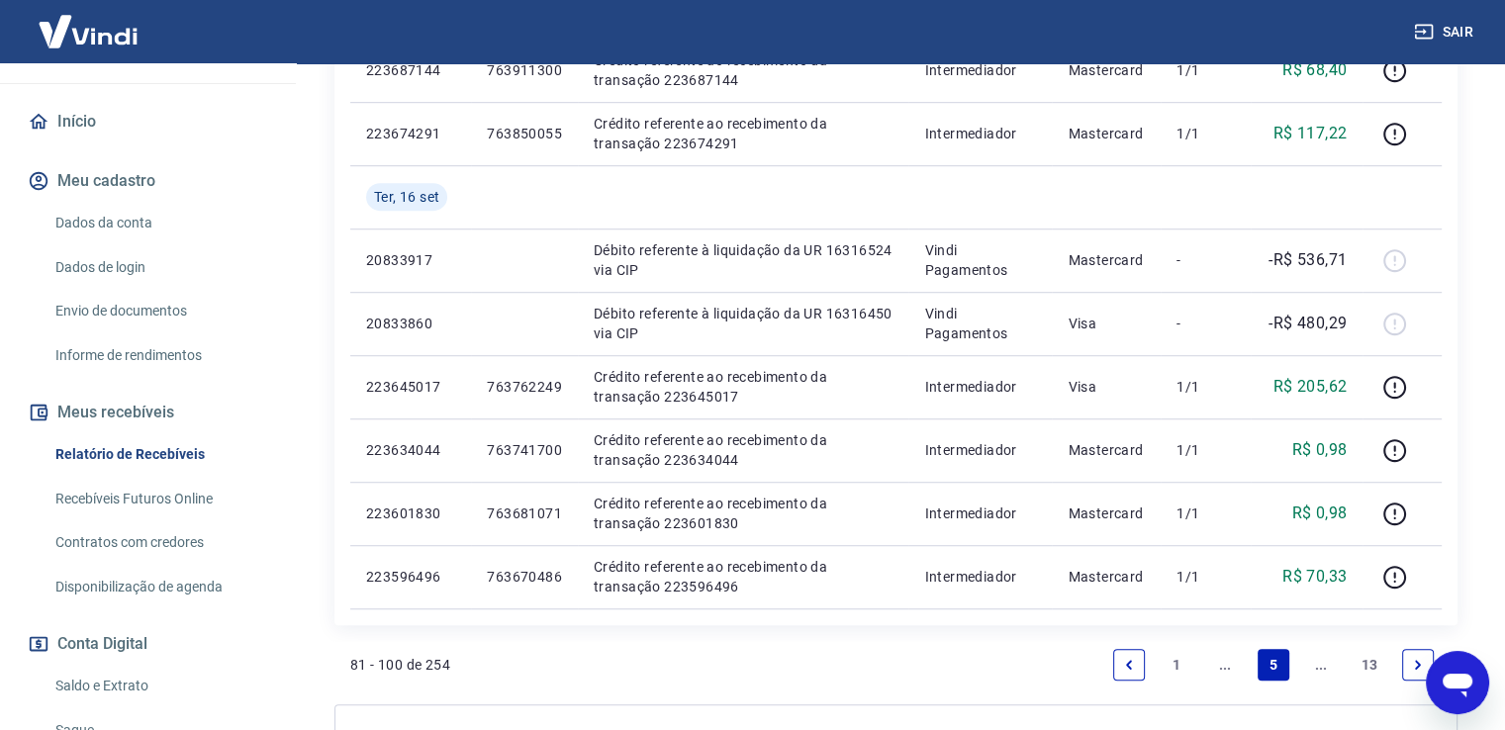
click at [1409, 664] on link "Next page" at bounding box center [1418, 665] width 32 height 32
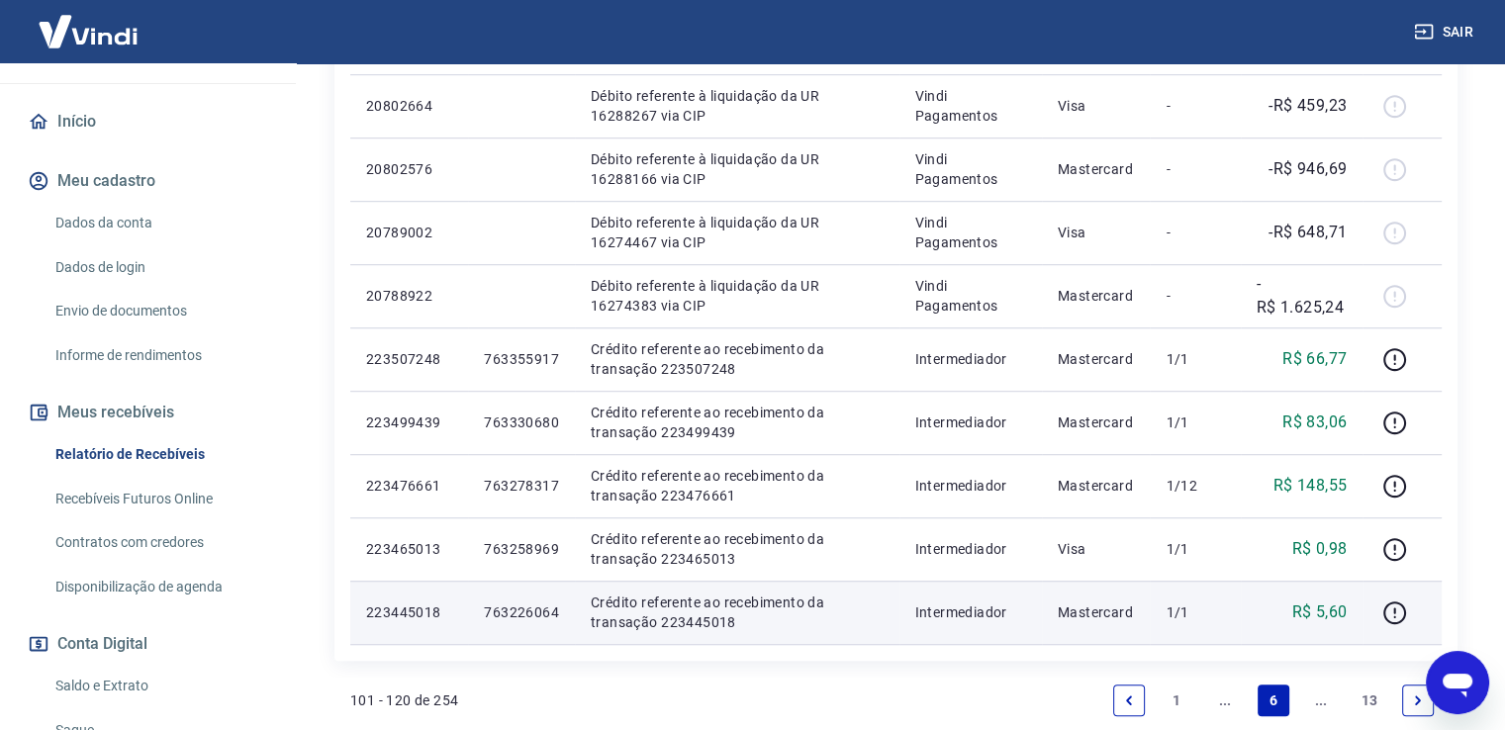
scroll to position [1286, 0]
